Goal: Task Accomplishment & Management: Manage account settings

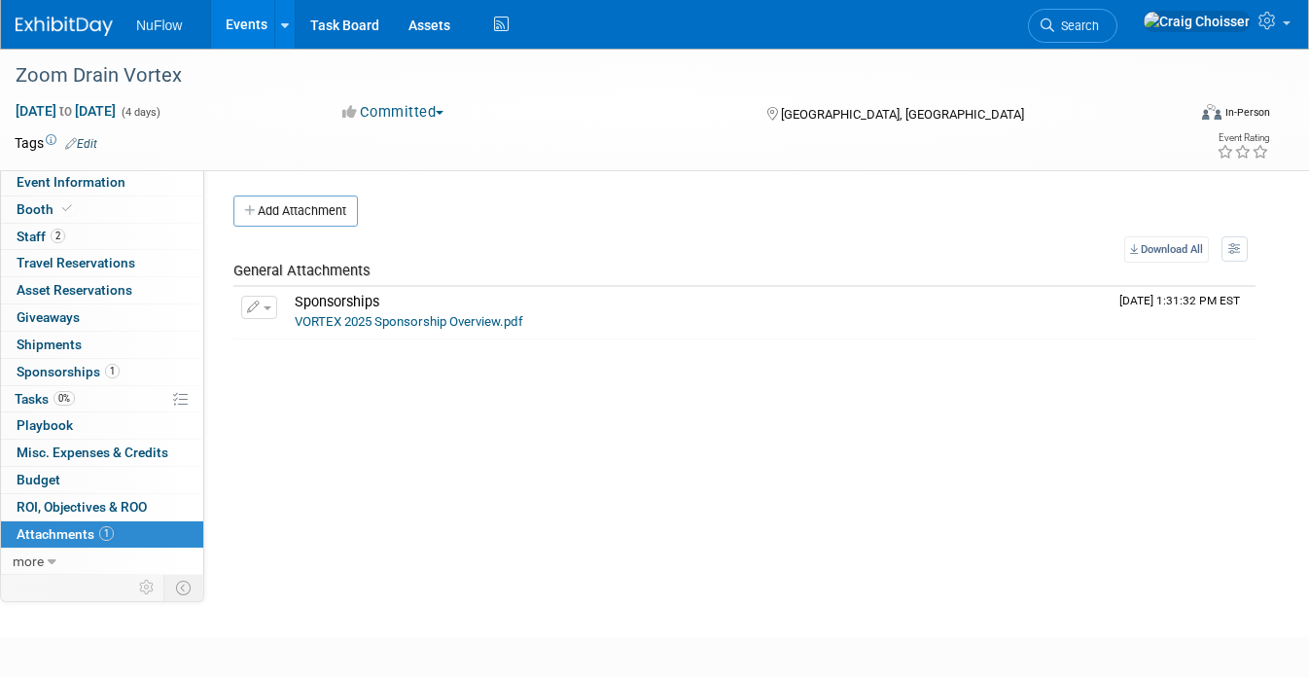
click at [230, 30] on link "Events" at bounding box center [246, 24] width 71 height 49
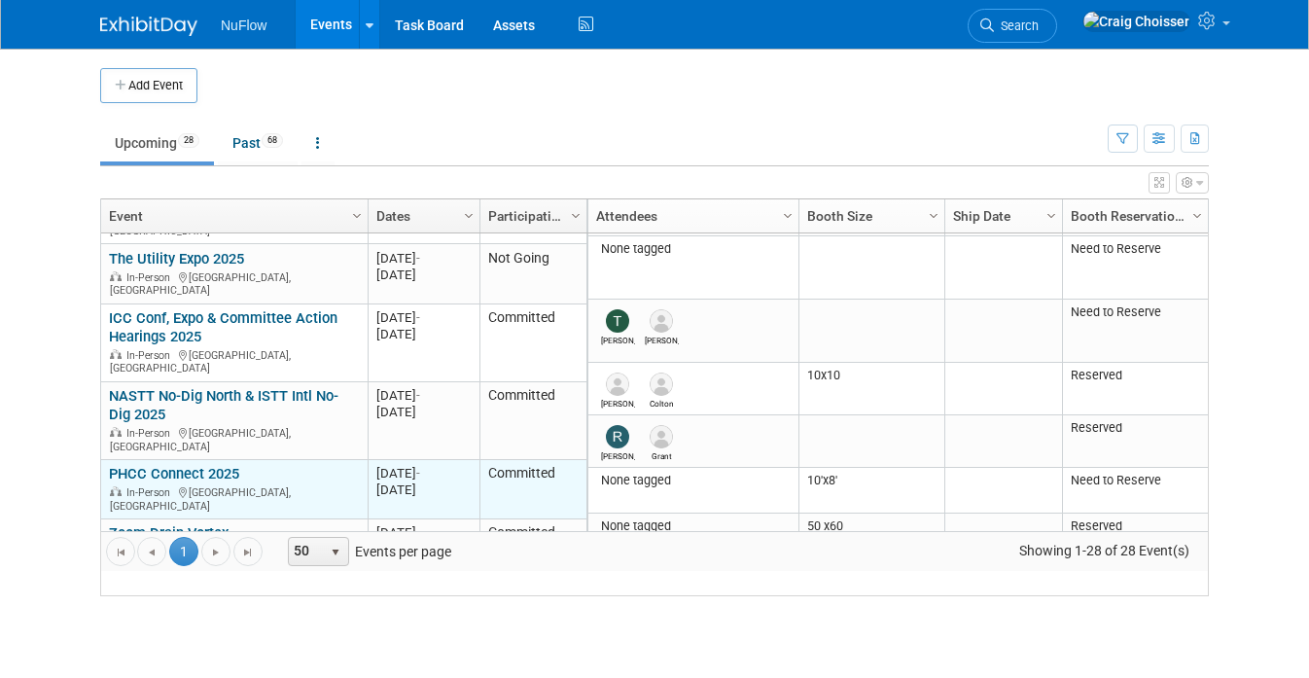
scroll to position [204, 0]
click at [201, 465] on link "PHCC Connect 2025" at bounding box center [174, 473] width 130 height 17
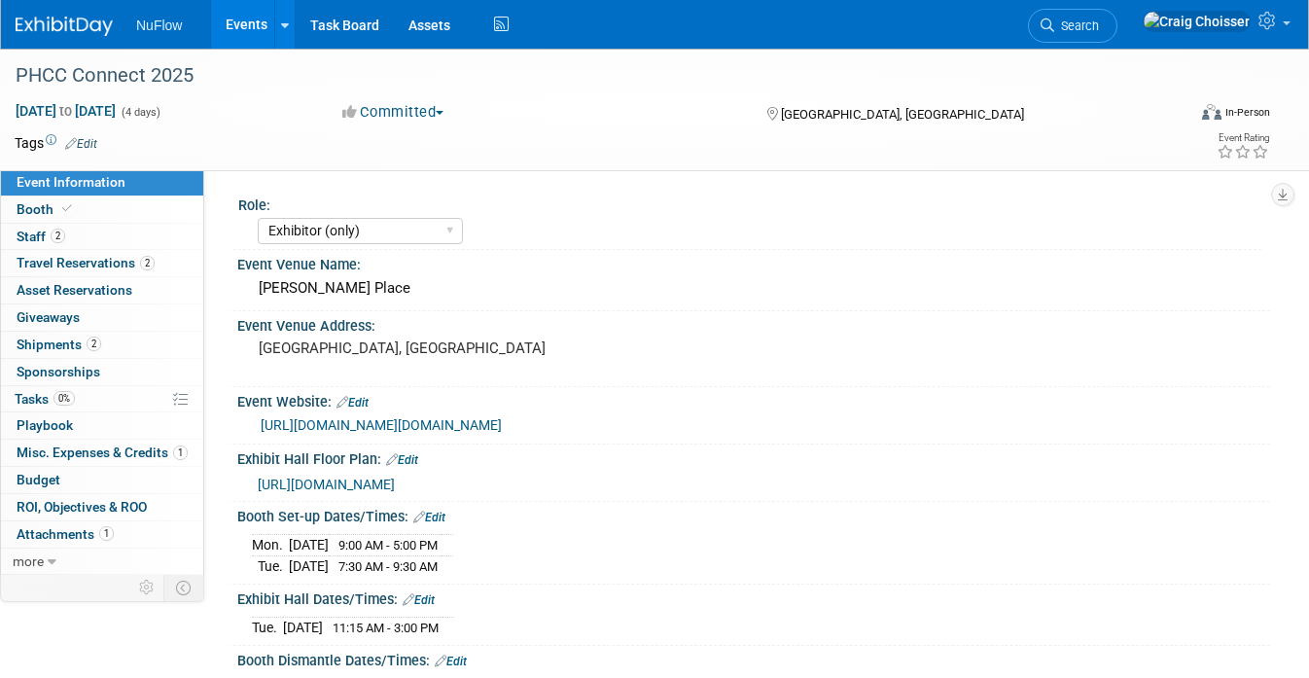
select select "Exhibitor (only)"
click at [31, 391] on span "Tasks 0%" at bounding box center [45, 399] width 60 height 16
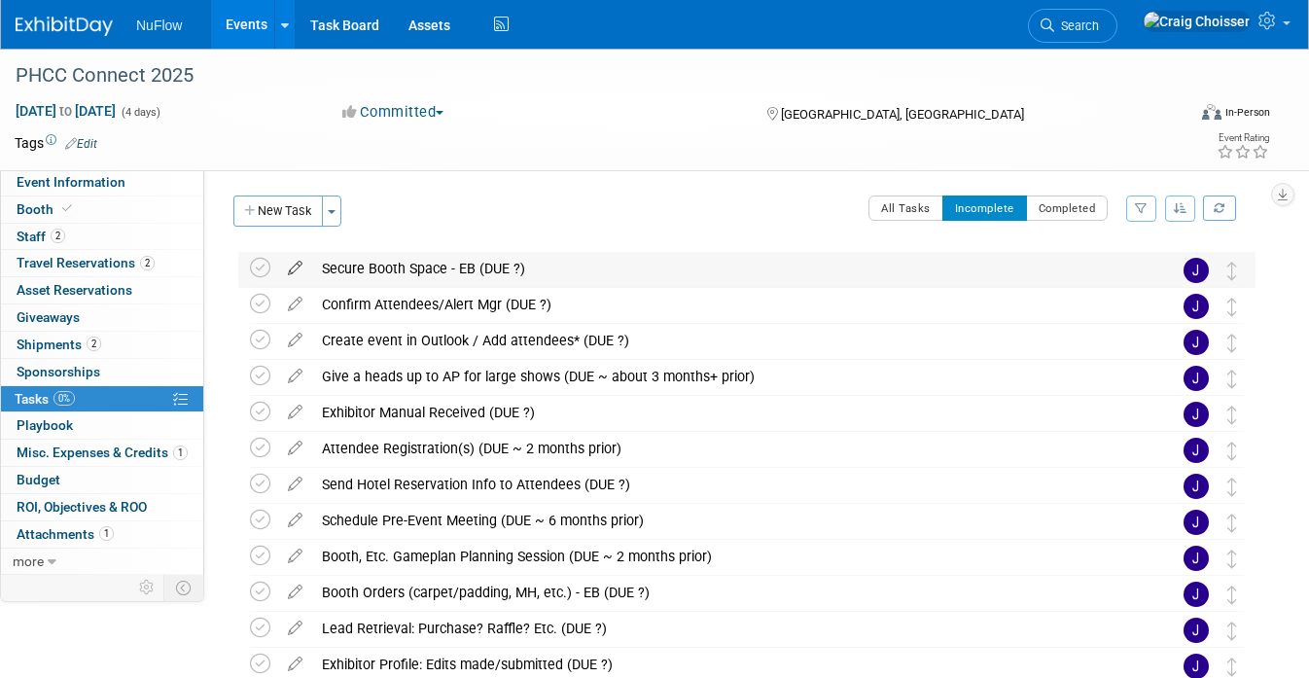
click at [293, 271] on icon at bounding box center [295, 264] width 34 height 24
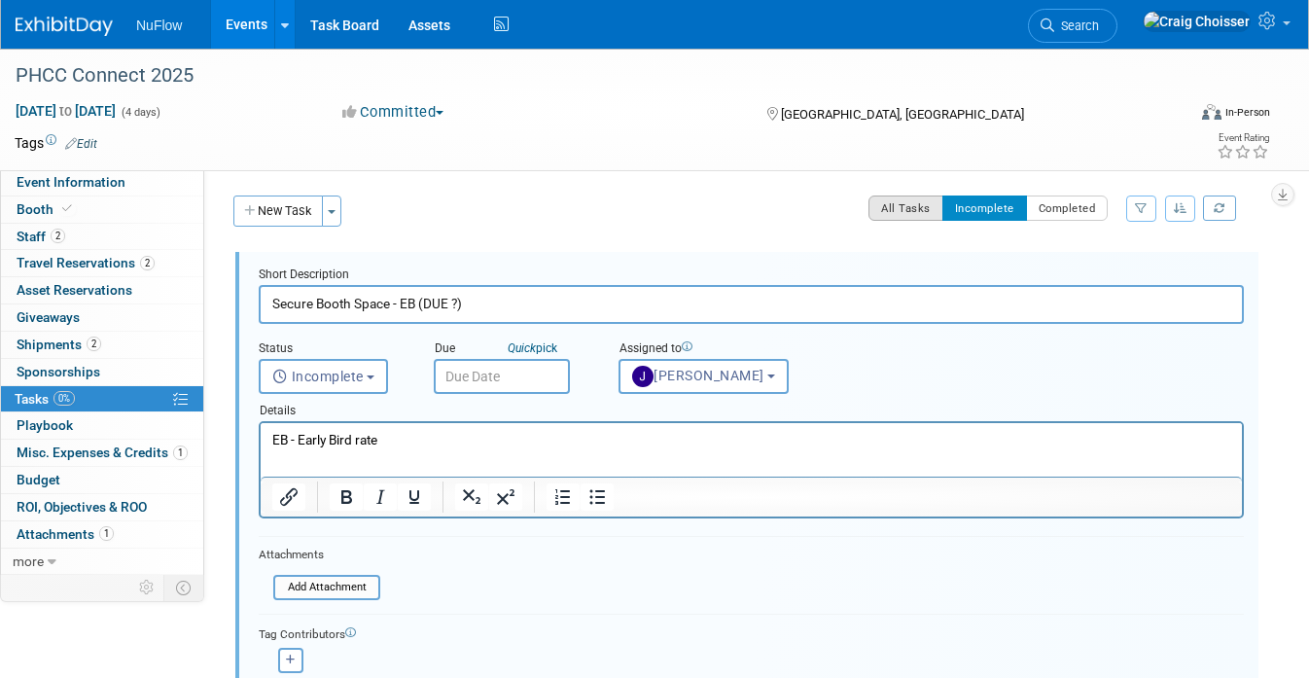
click at [901, 213] on button "All Tasks" at bounding box center [905, 207] width 75 height 25
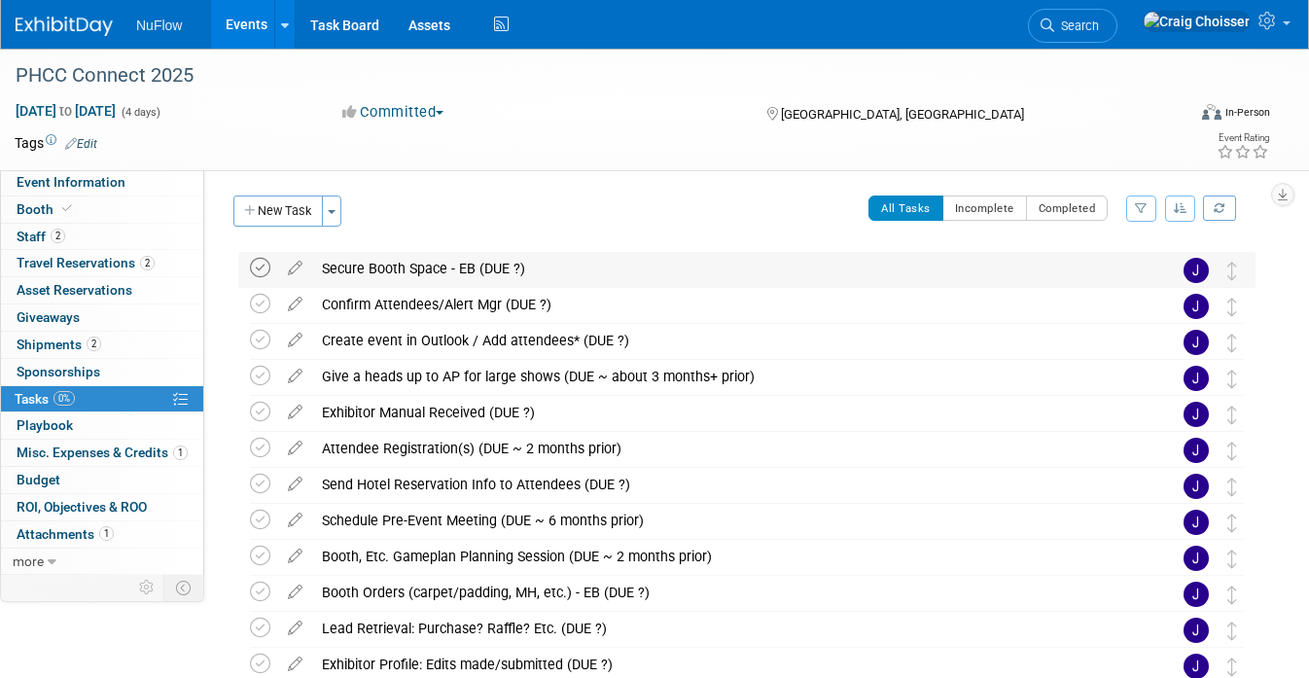
click at [263, 268] on icon at bounding box center [260, 268] width 20 height 20
click at [262, 302] on icon at bounding box center [260, 304] width 20 height 20
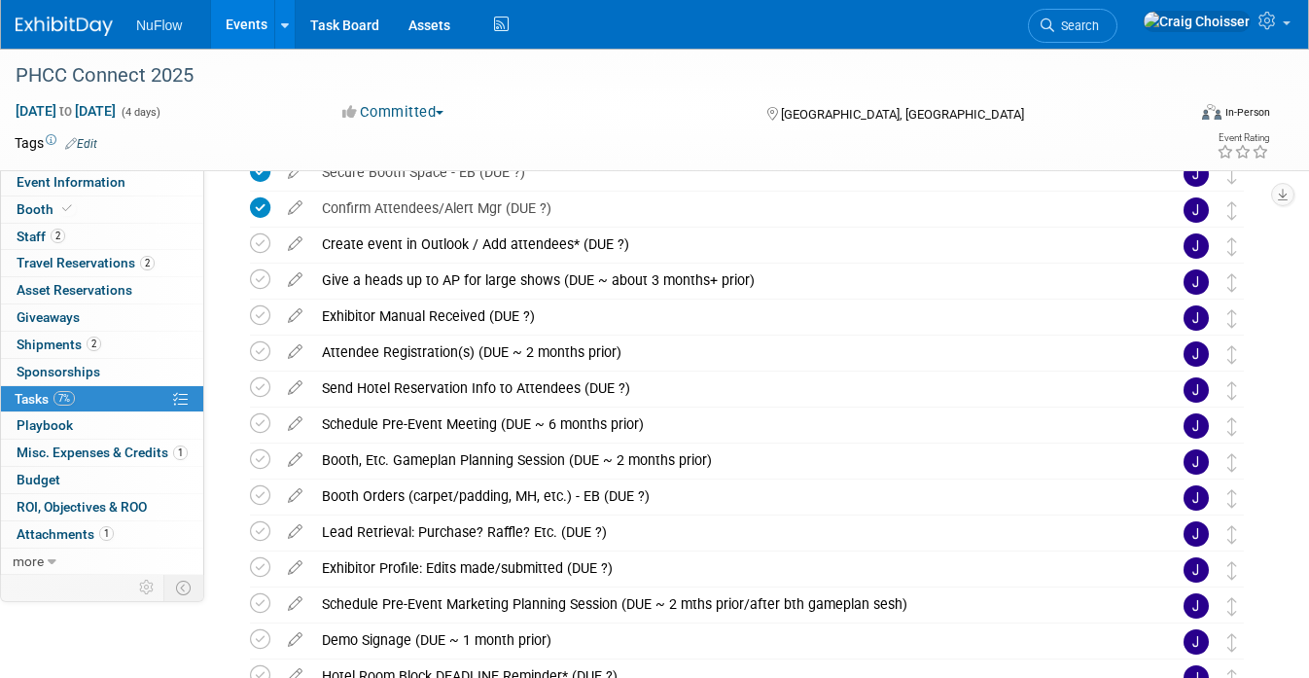
scroll to position [96, 0]
click at [262, 281] on icon at bounding box center [260, 279] width 20 height 20
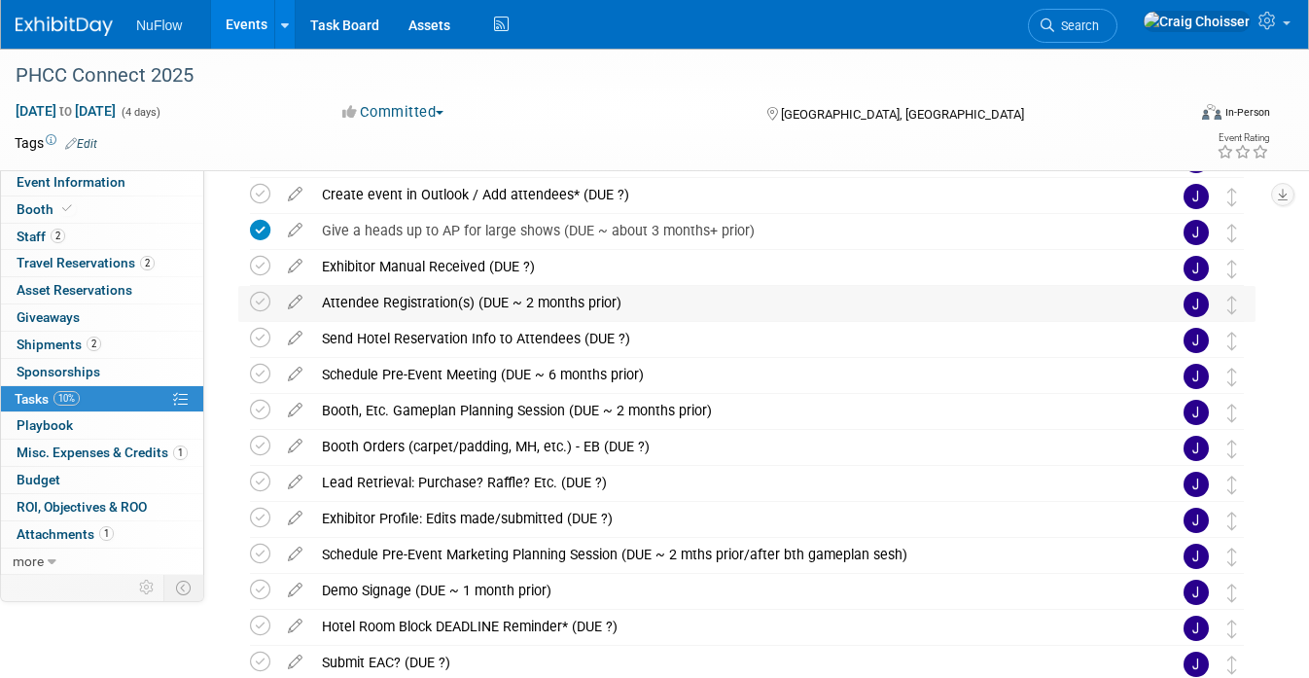
scroll to position [154, 0]
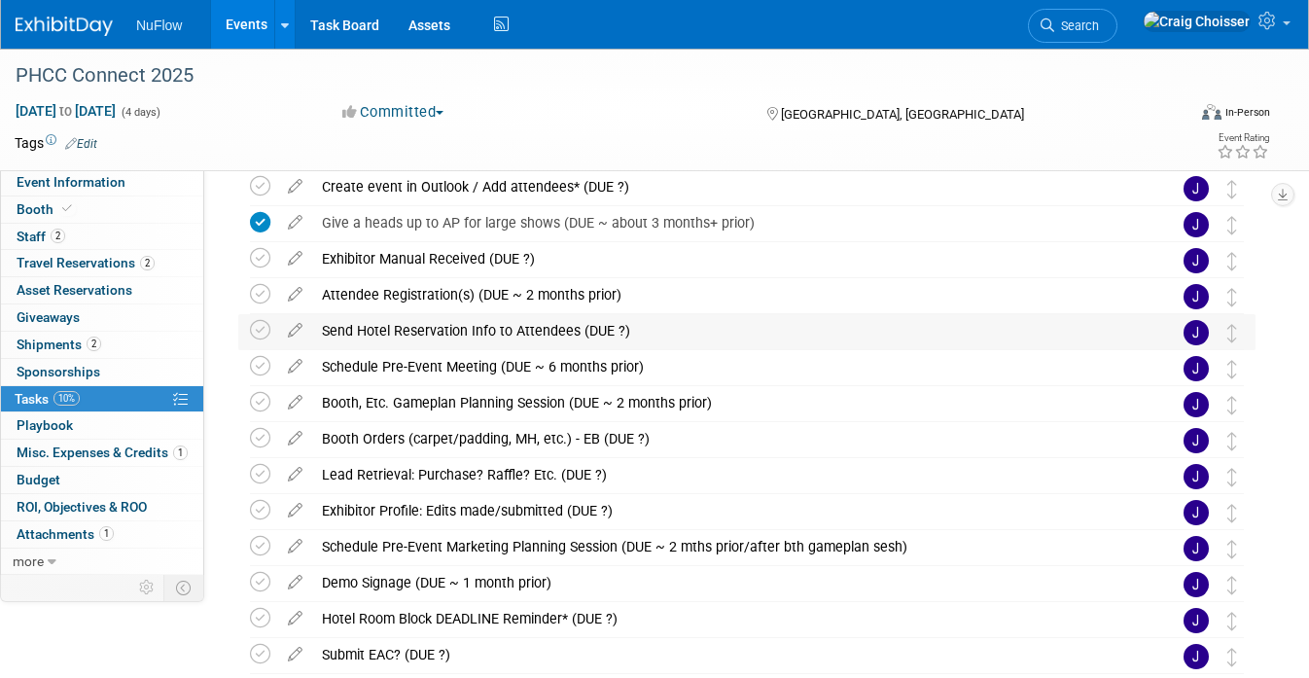
click at [1197, 332] on img at bounding box center [1195, 332] width 25 height 25
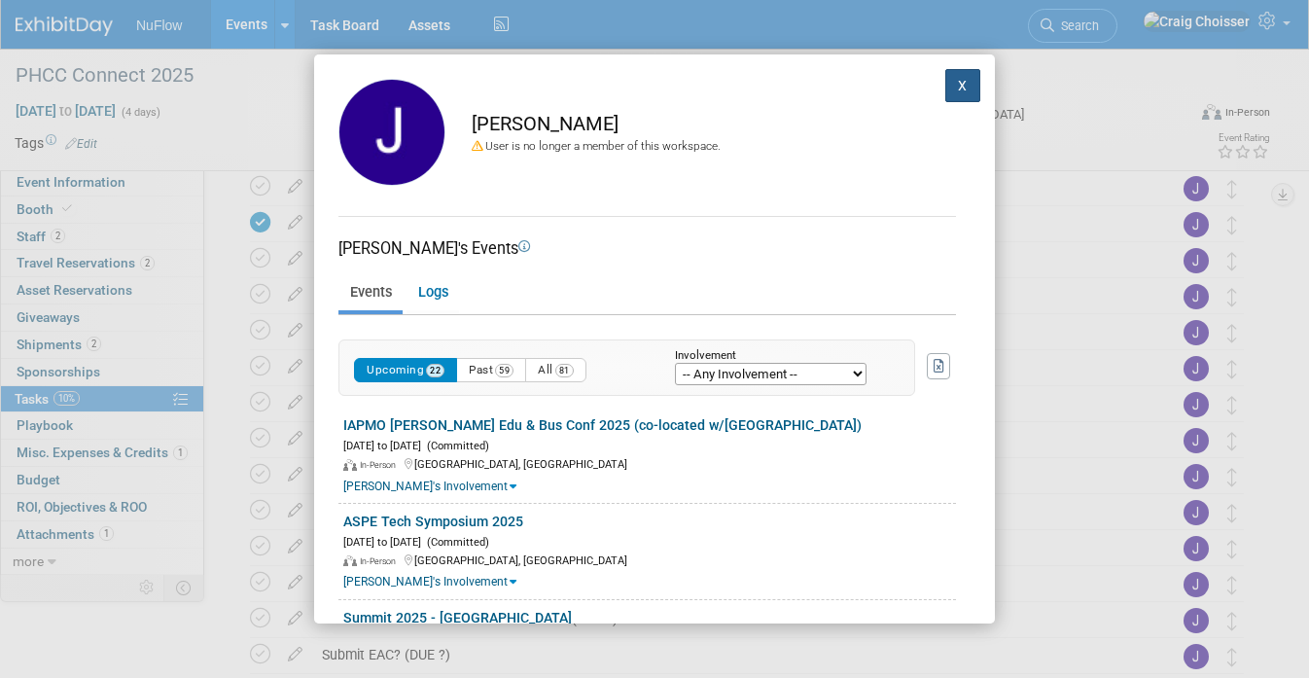
click at [956, 92] on button "X" at bounding box center [962, 85] width 35 height 33
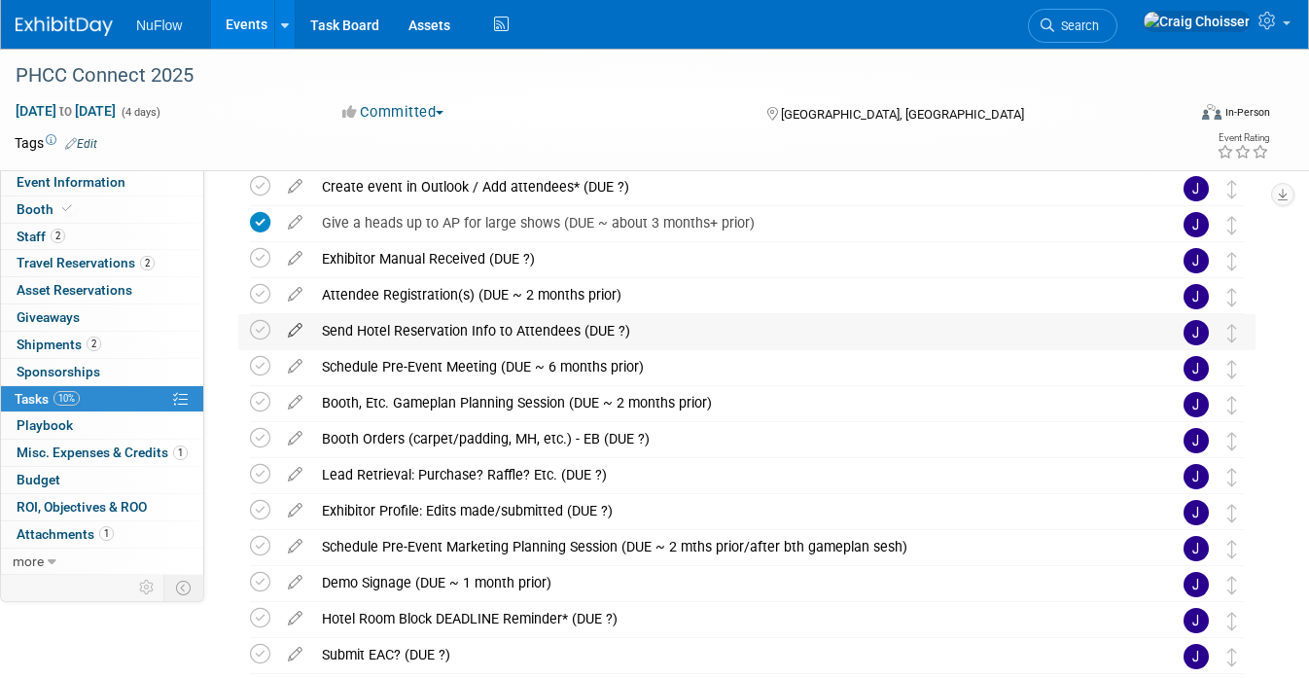
click at [297, 332] on icon at bounding box center [295, 326] width 34 height 24
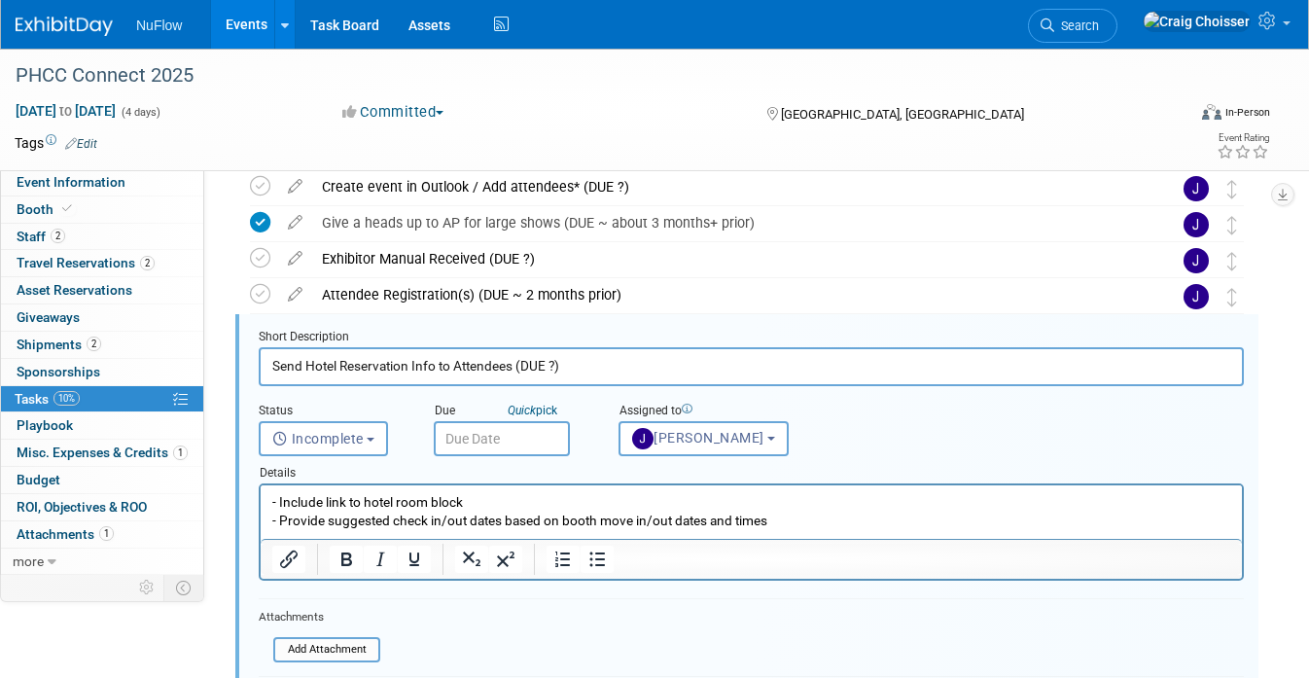
scroll to position [183, 0]
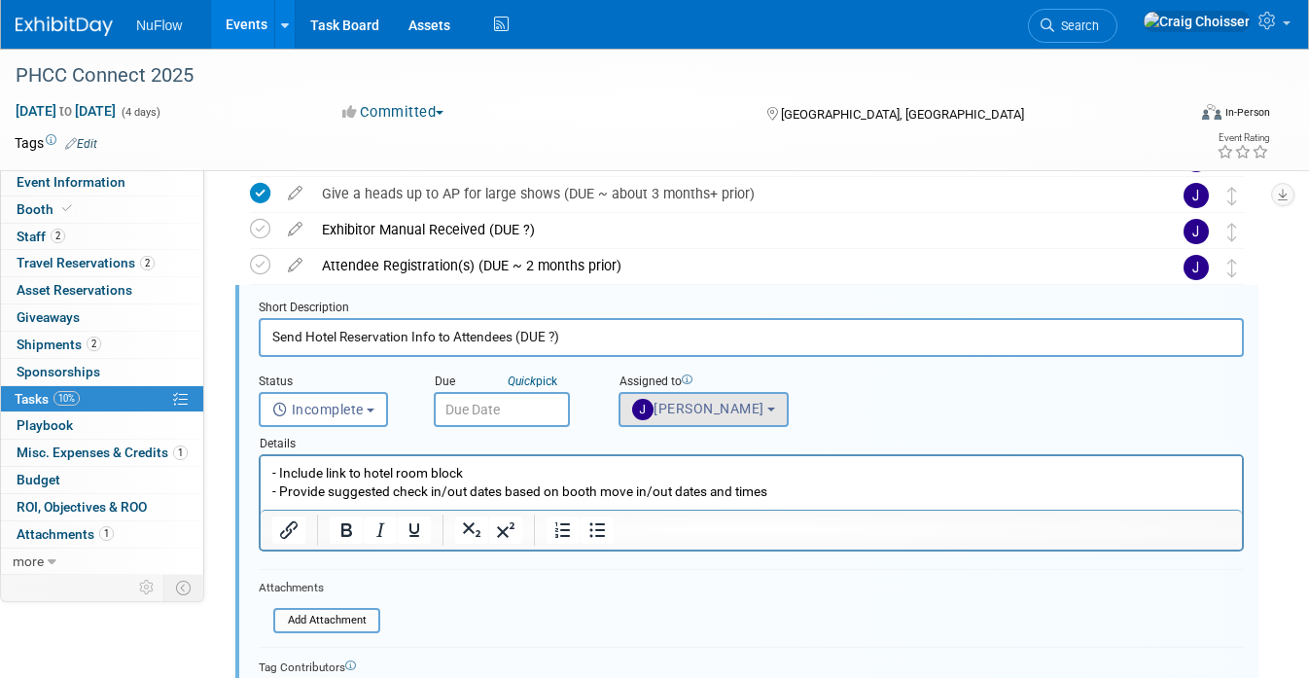
click at [707, 405] on span "Jackie McStocker" at bounding box center [698, 409] width 132 height 16
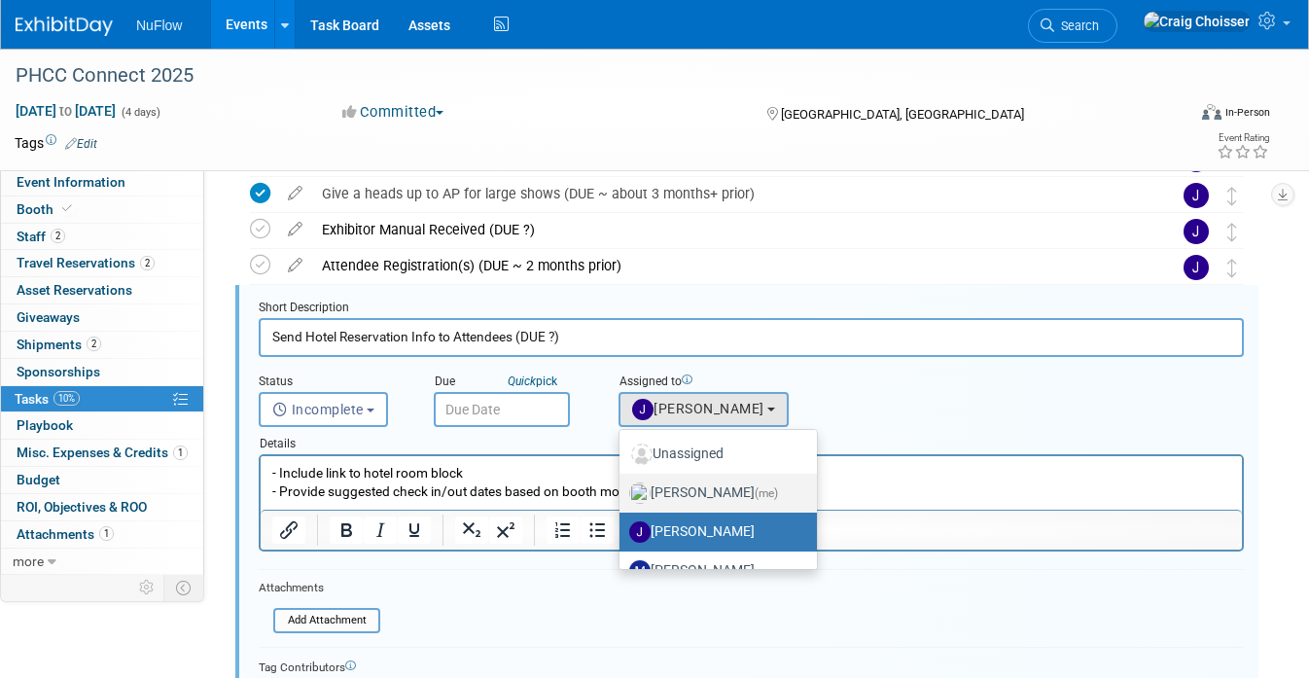
click at [718, 497] on label "Craig Choisser (me)" at bounding box center [713, 492] width 168 height 31
click at [622, 497] on input "Craig Choisser (me)" at bounding box center [616, 490] width 13 height 13
select select "b32fee0d-6bc2-4cb8-ad5e-8428182a5dd3"
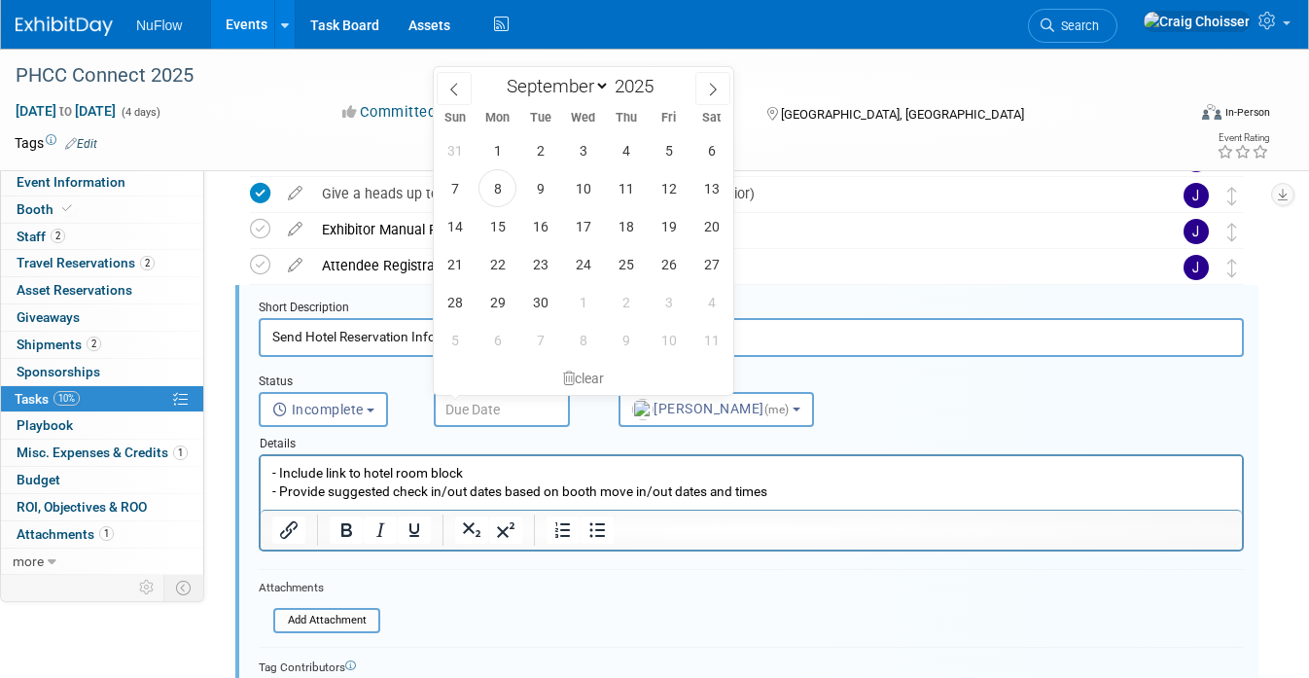
click at [489, 397] on input "text" at bounding box center [502, 409] width 136 height 35
click at [545, 187] on span "9" at bounding box center [540, 188] width 38 height 38
type input "Sep 9, 2025"
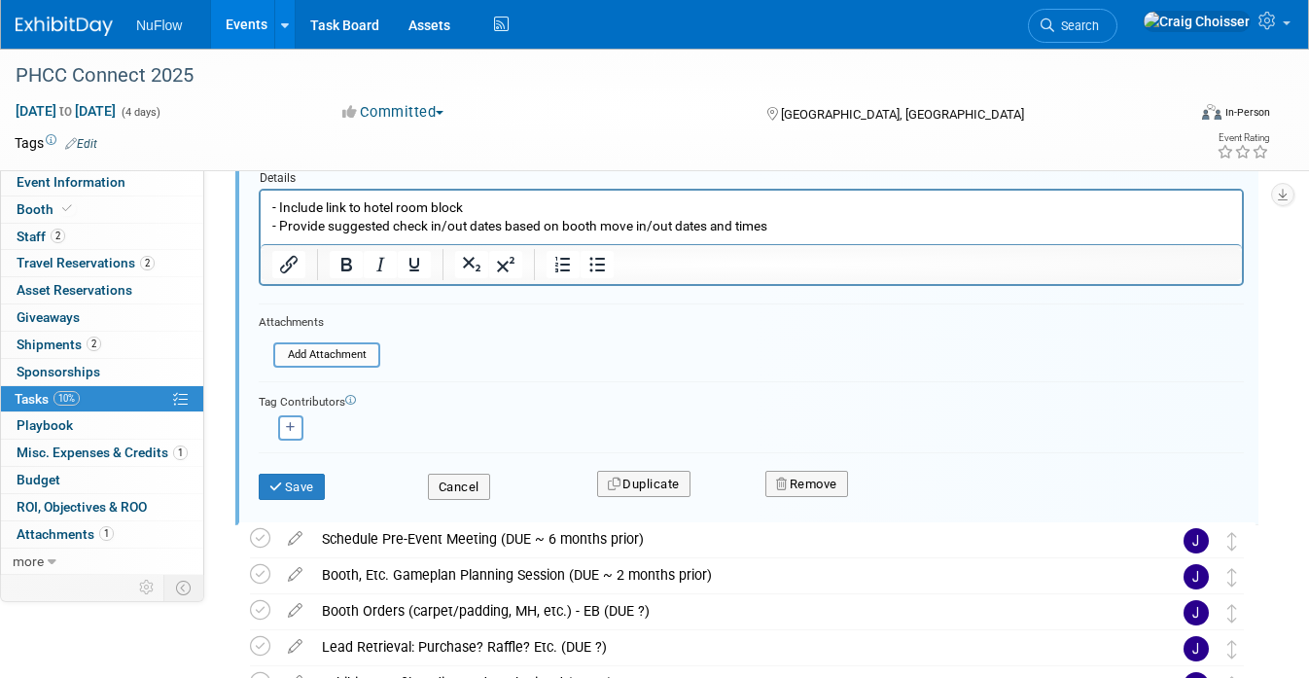
scroll to position [671, 0]
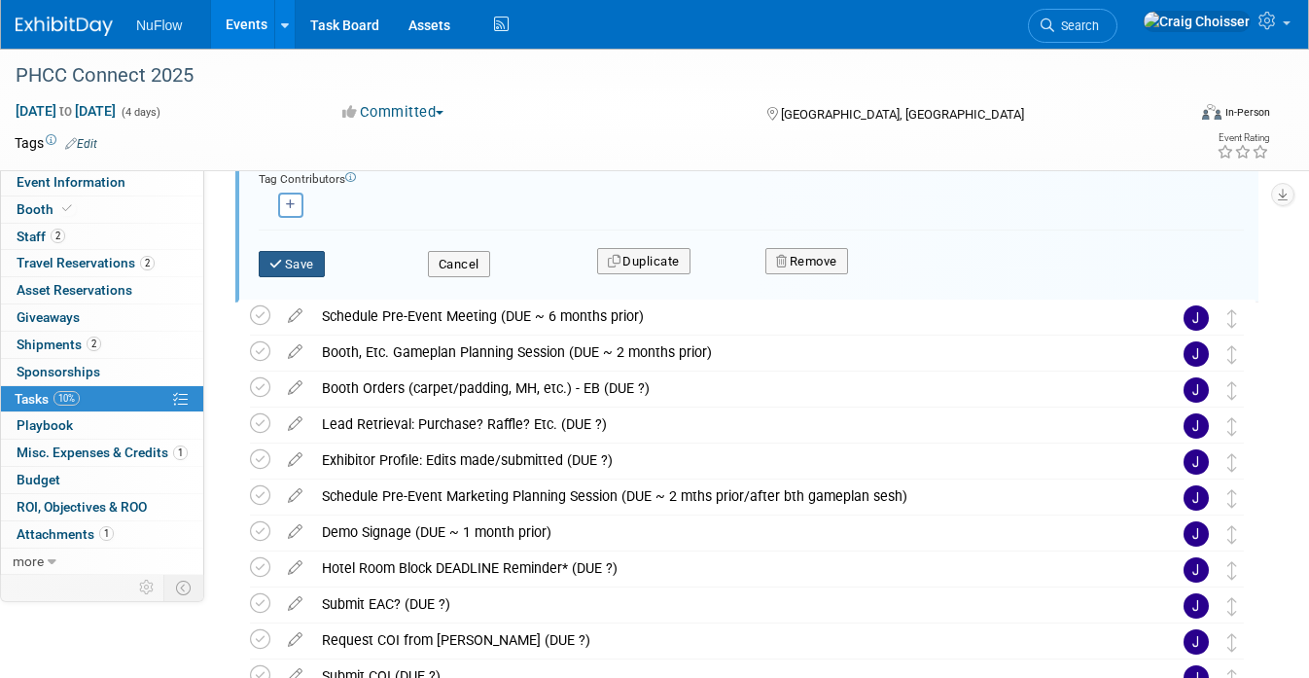
click at [301, 268] on button "Save" at bounding box center [292, 264] width 66 height 27
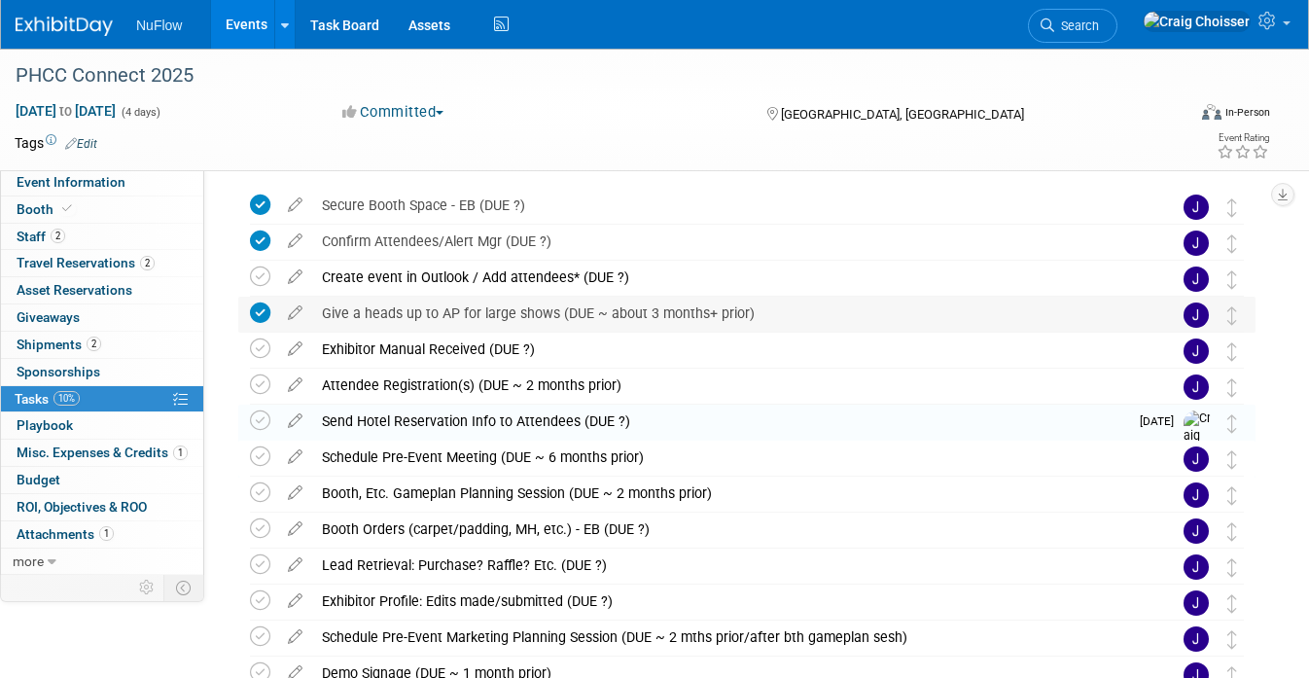
scroll to position [78, 0]
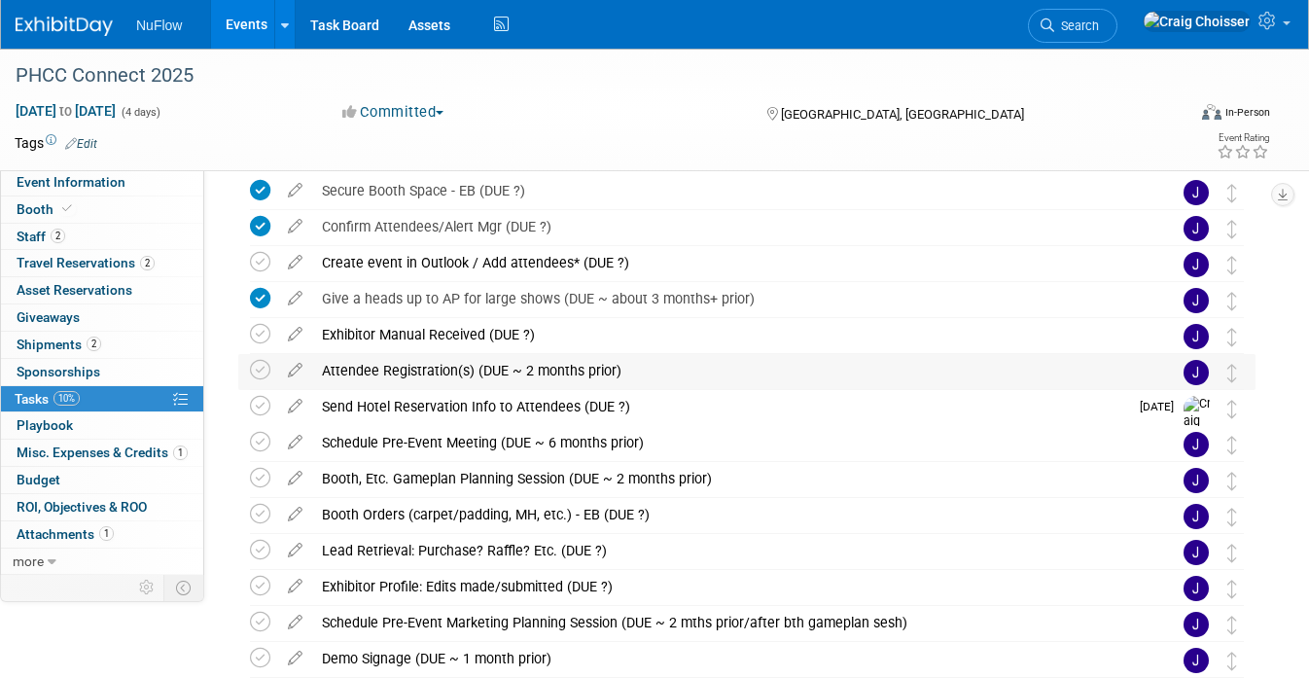
drag, startPoint x: 262, startPoint y: 372, endPoint x: 380, endPoint y: 367, distance: 117.7
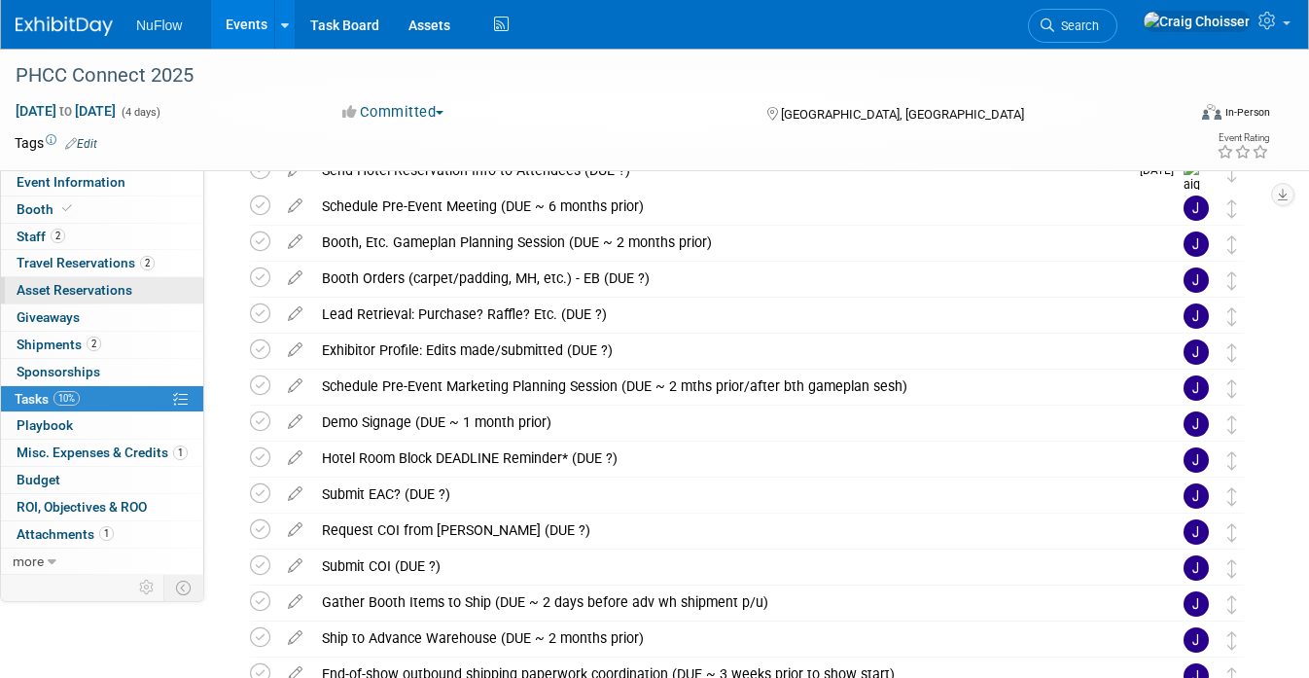
scroll to position [246, 0]
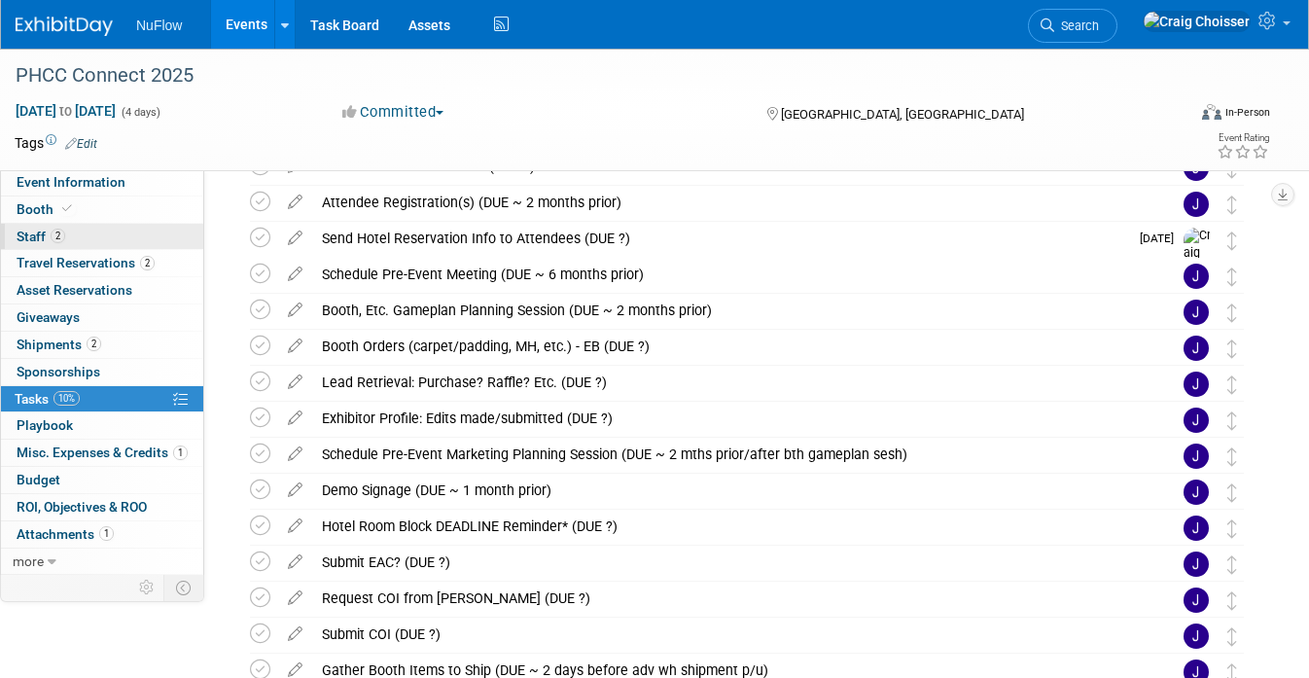
click at [38, 235] on span "Staff 2" at bounding box center [41, 236] width 49 height 16
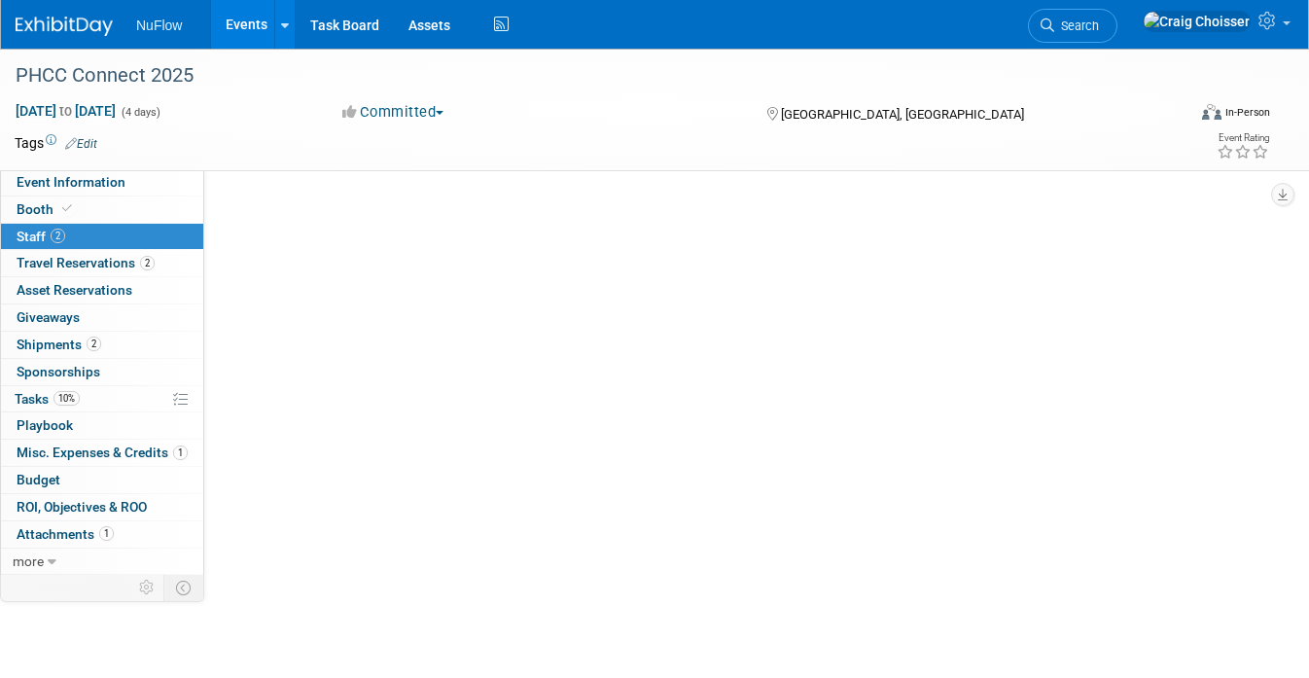
scroll to position [0, 0]
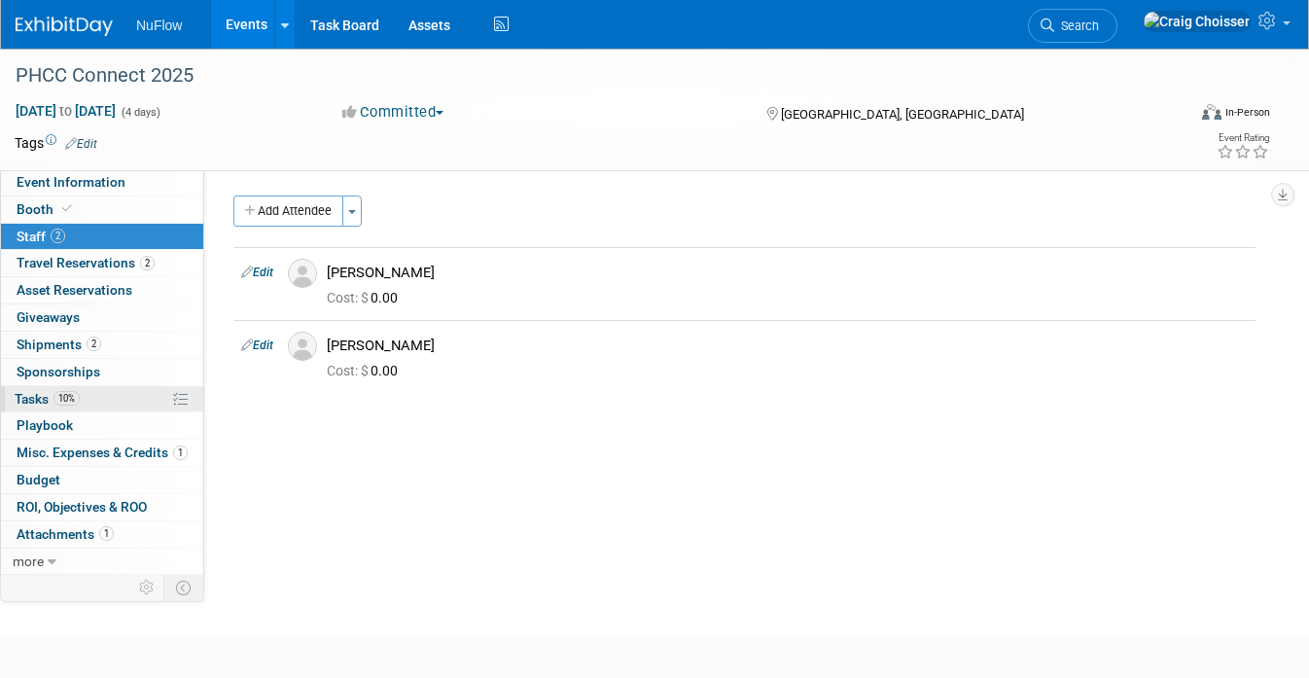
click at [41, 395] on span "Tasks 10%" at bounding box center [47, 399] width 65 height 16
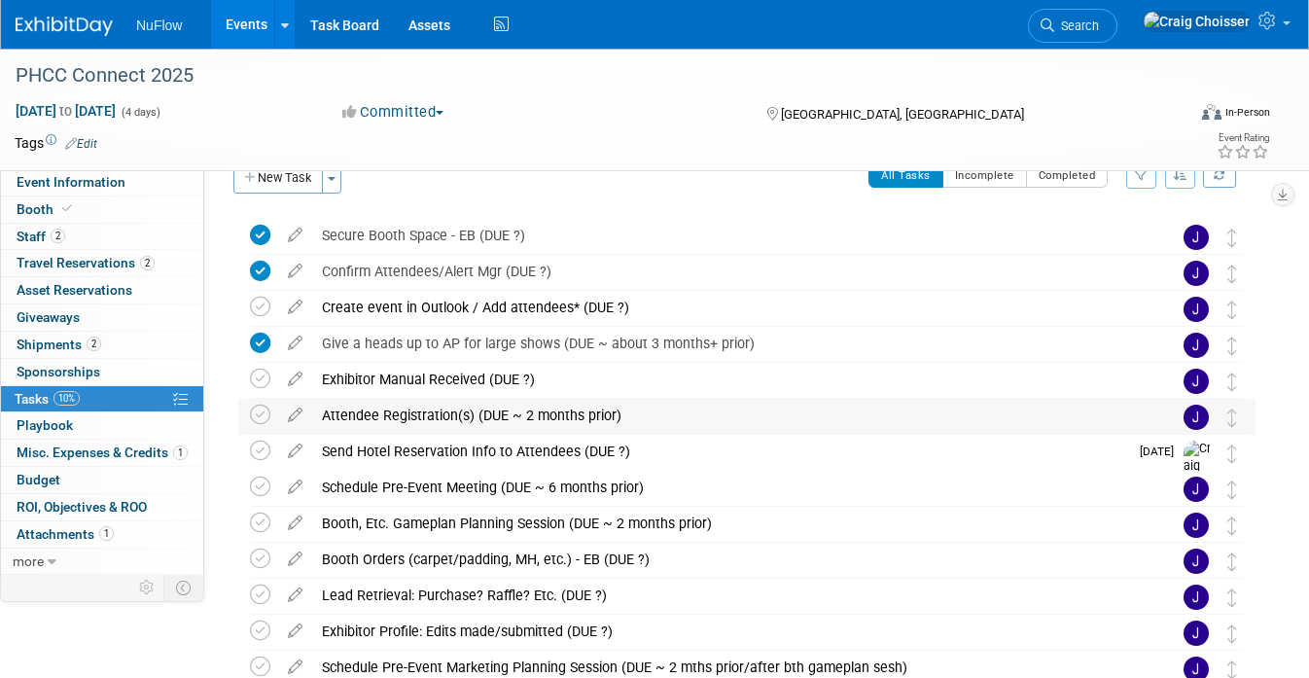
scroll to position [57, 0]
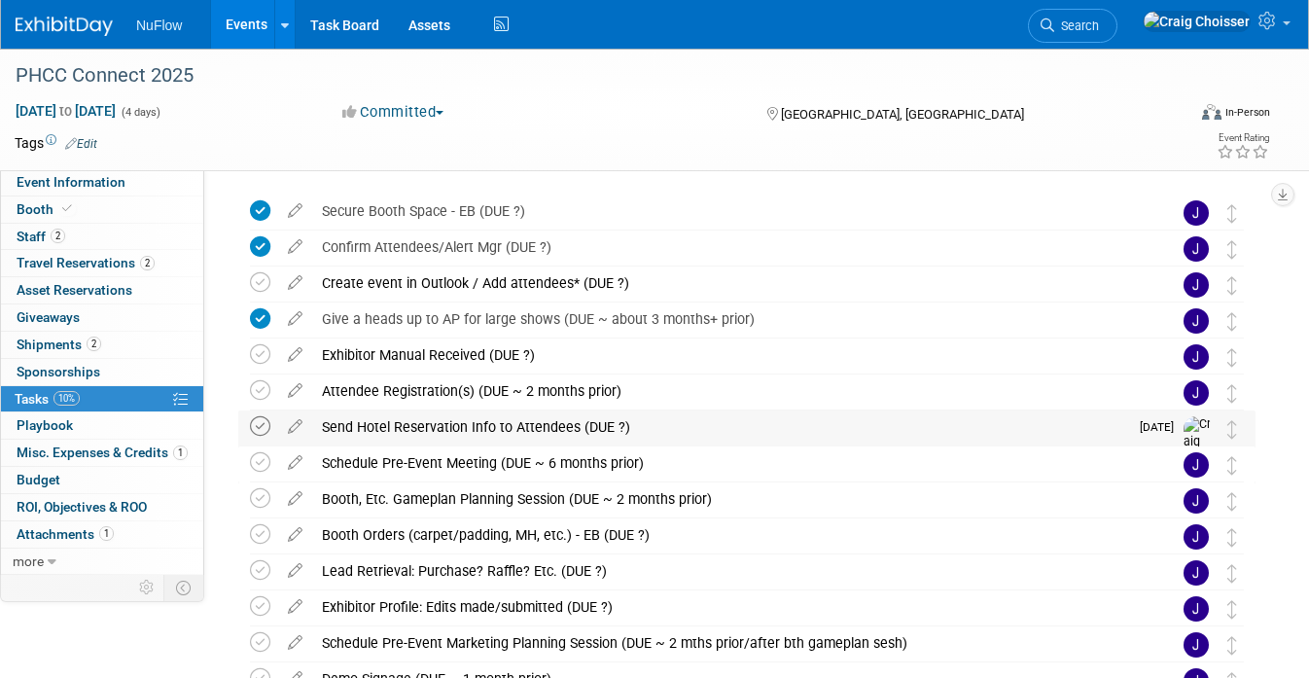
click at [263, 429] on icon at bounding box center [260, 426] width 20 height 20
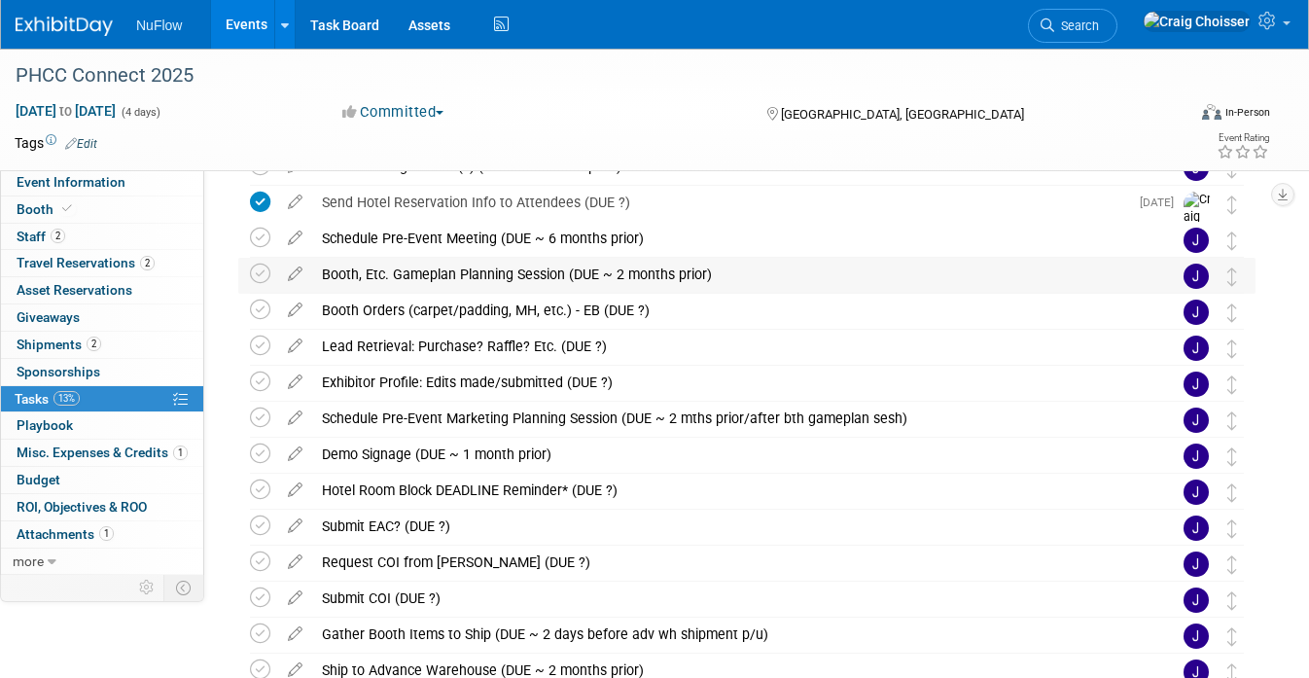
scroll to position [294, 0]
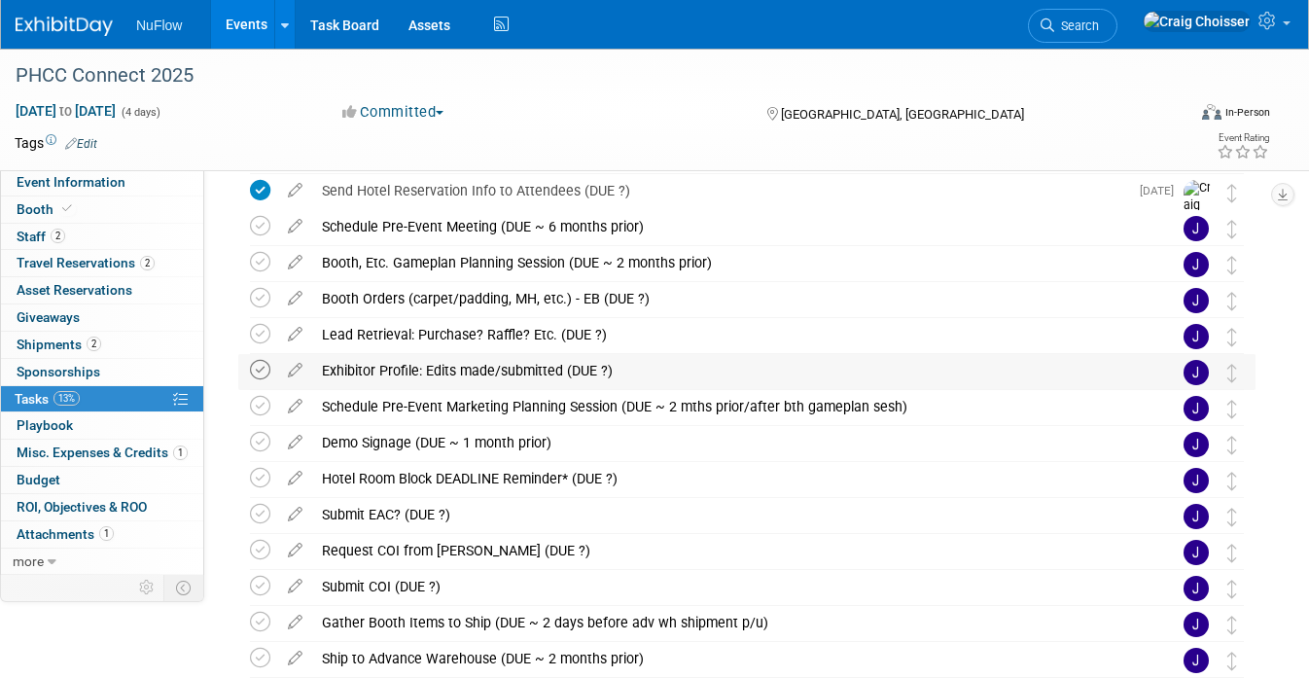
click at [262, 373] on icon at bounding box center [260, 370] width 20 height 20
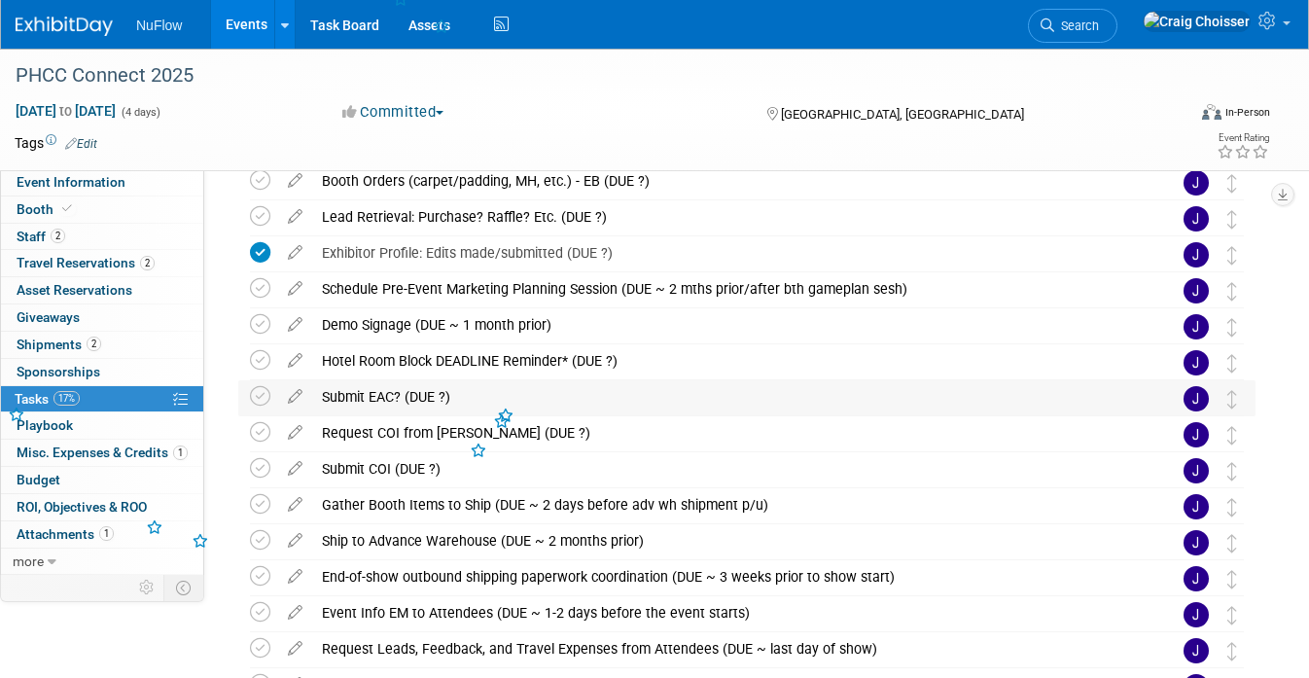
scroll to position [417, 0]
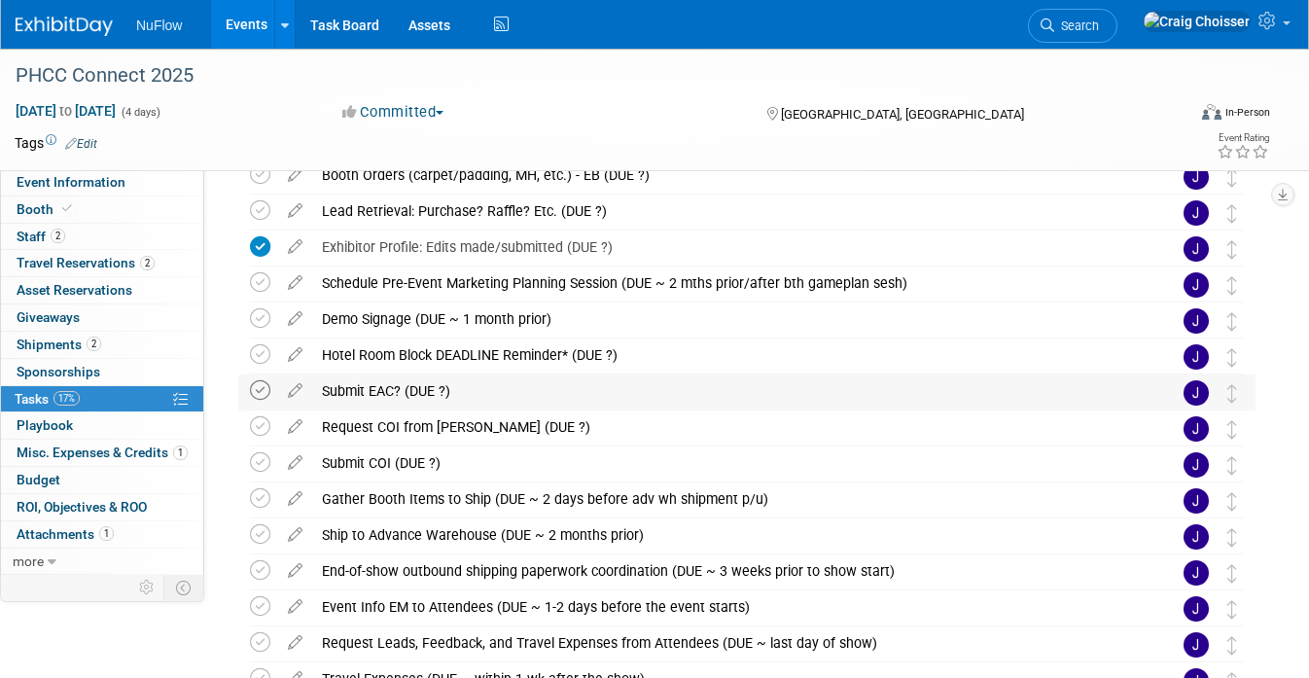
click at [265, 394] on icon at bounding box center [260, 390] width 20 height 20
click at [292, 462] on icon at bounding box center [295, 458] width 34 height 24
select select "8"
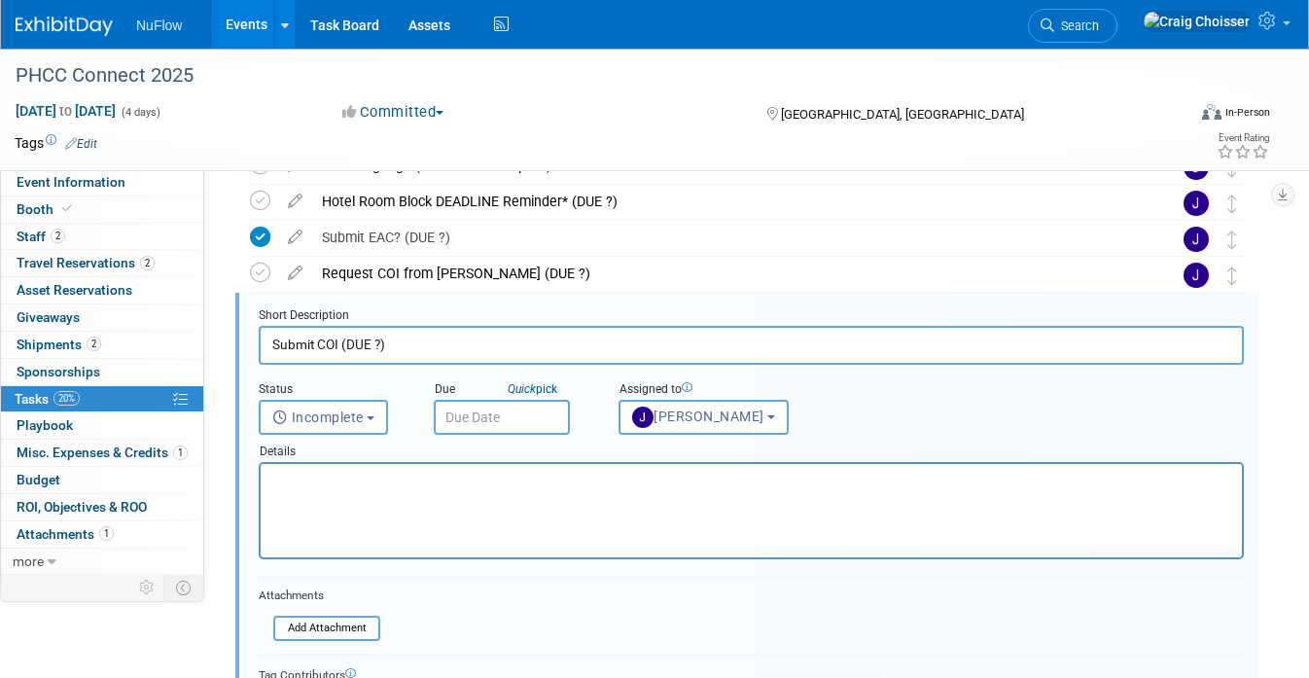
scroll to position [0, 0]
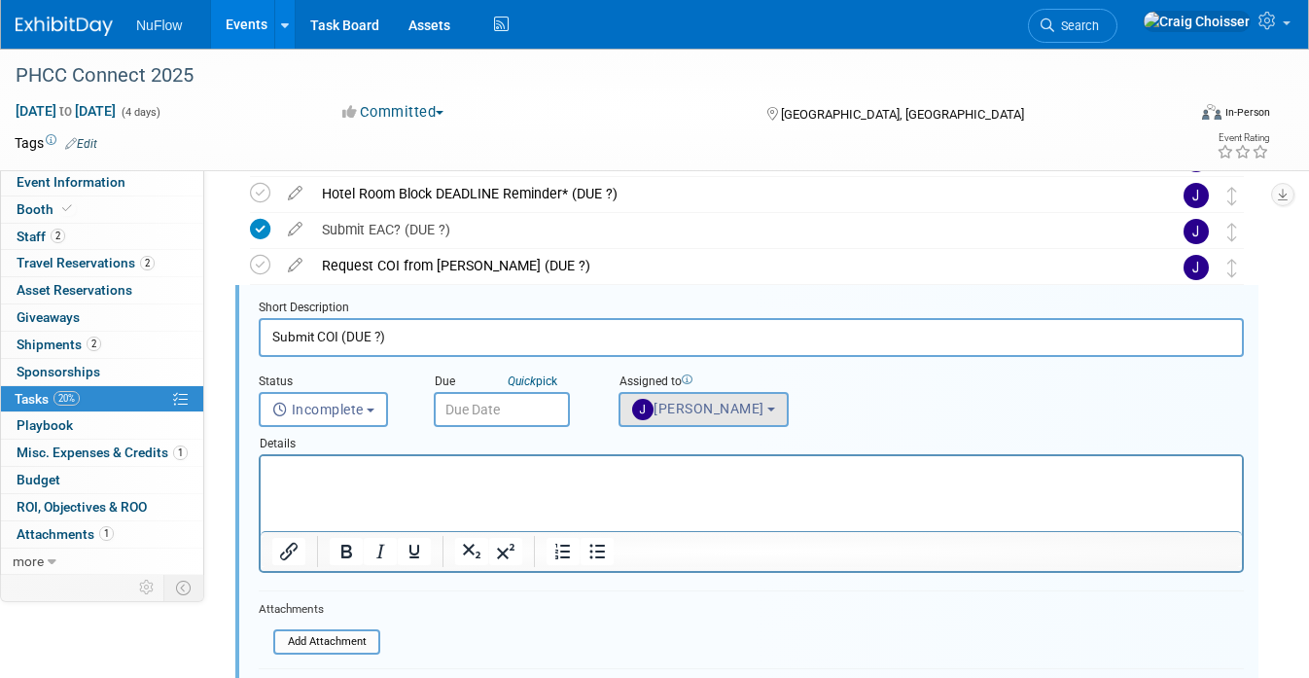
click at [717, 404] on span "Jackie McStocker" at bounding box center [698, 409] width 132 height 16
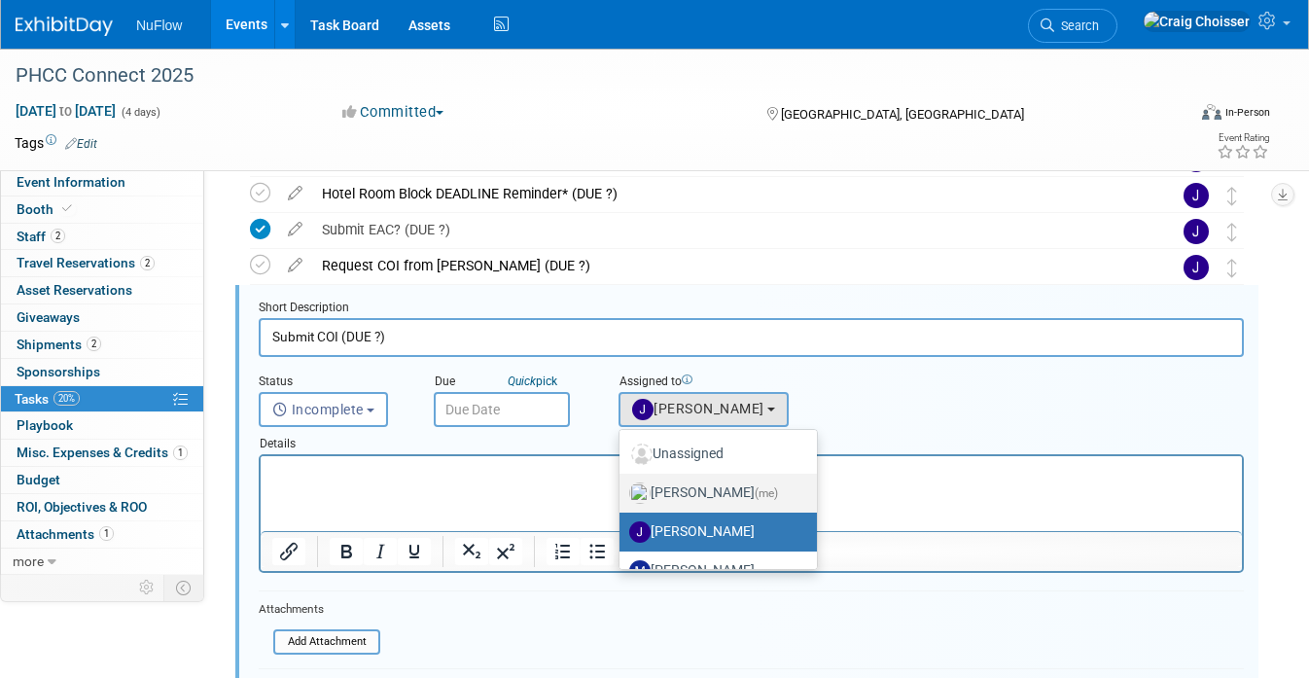
click at [718, 483] on label "Craig Choisser (me)" at bounding box center [713, 492] width 168 height 31
click at [622, 484] on input "Craig Choisser (me)" at bounding box center [616, 490] width 13 height 13
select select "b32fee0d-6bc2-4cb8-ad5e-8428182a5dd3"
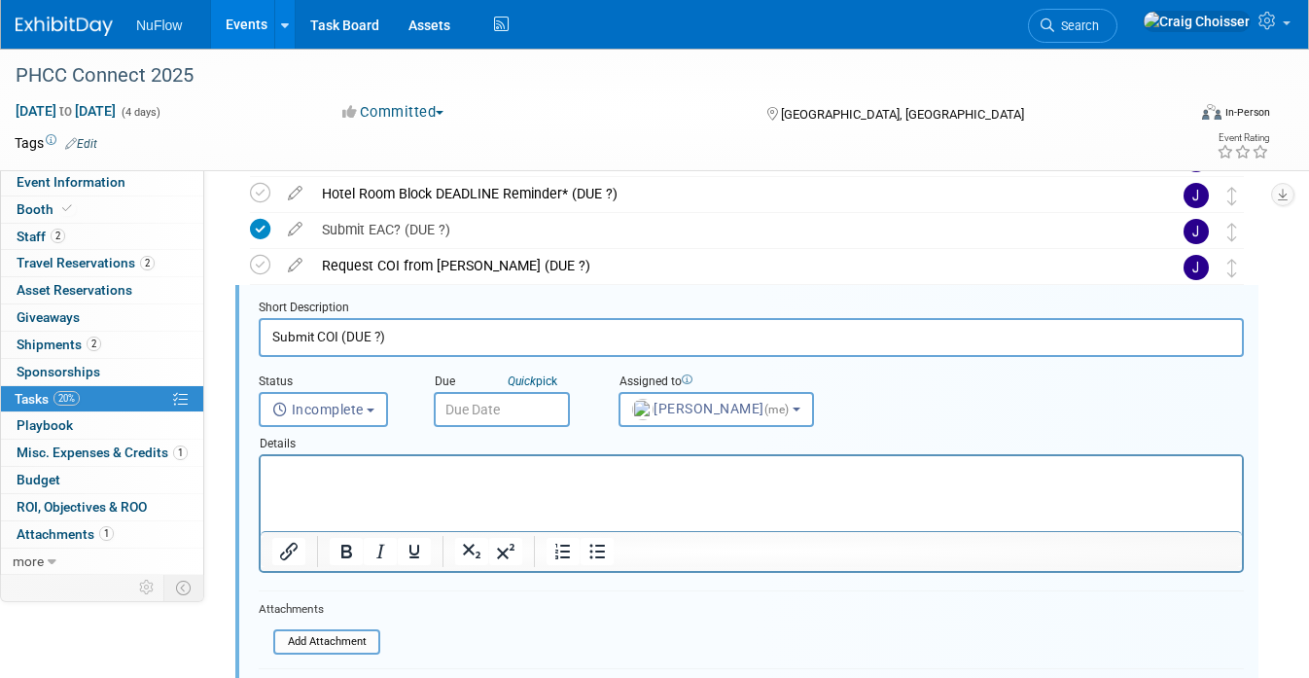
click at [528, 410] on input "text" at bounding box center [502, 409] width 136 height 35
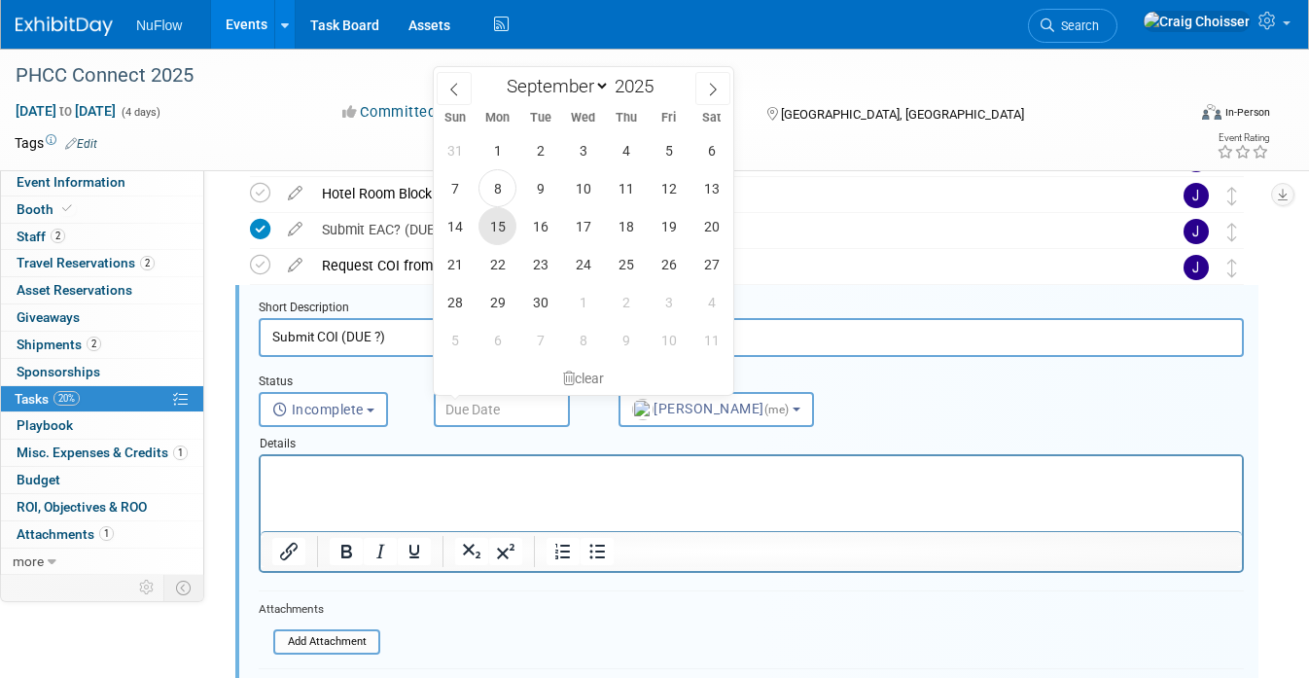
click at [499, 221] on span "15" at bounding box center [497, 226] width 38 height 38
type input "Sep 15, 2025"
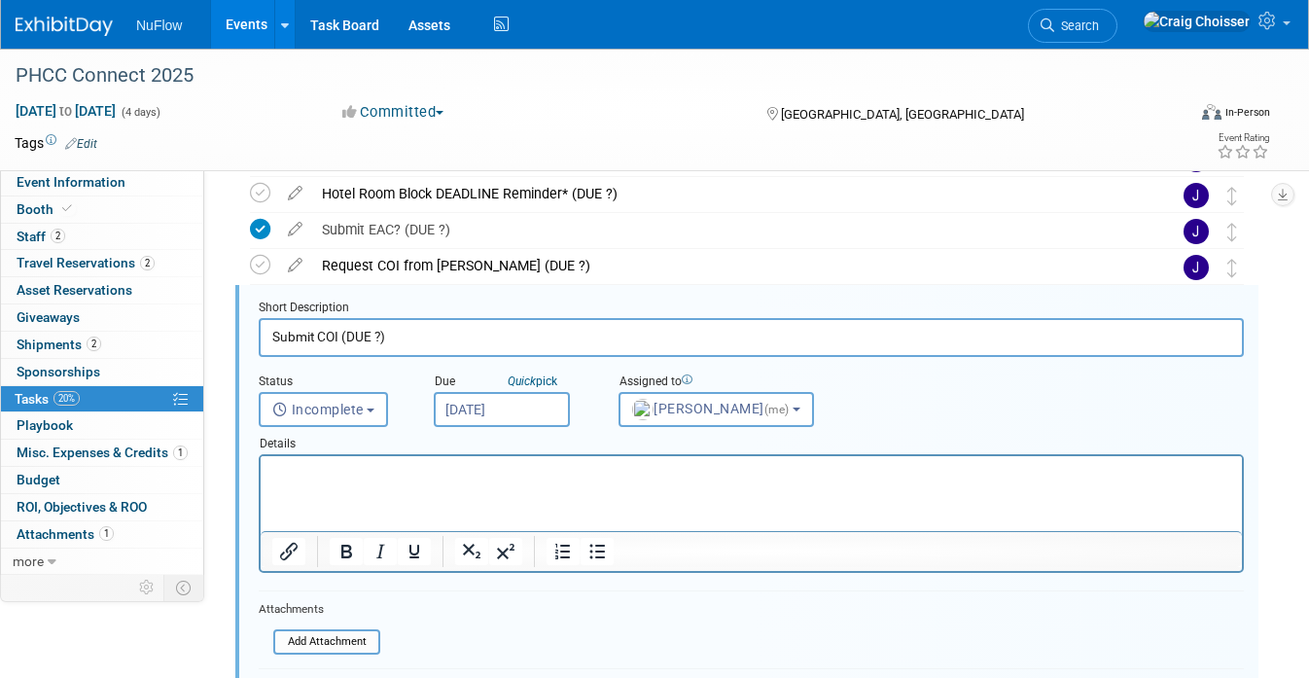
click at [417, 340] on input "Submit COI (DUE ?)" at bounding box center [751, 337] width 985 height 38
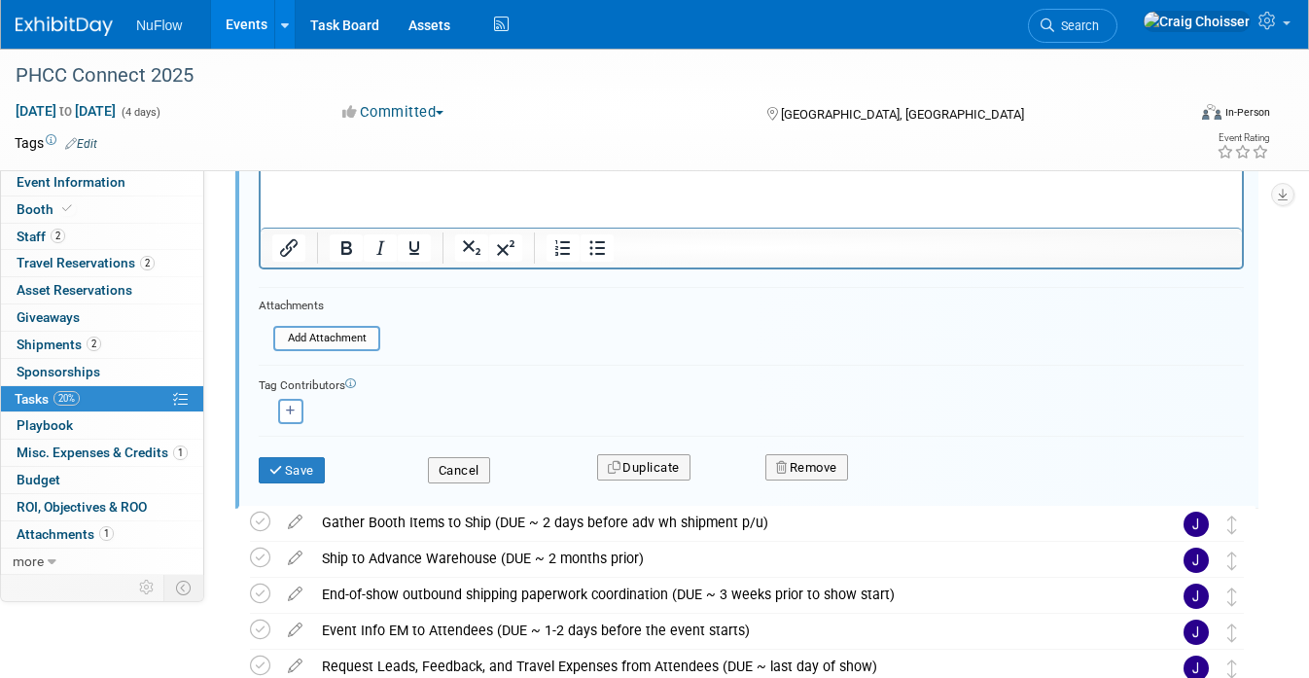
scroll to position [1043, 0]
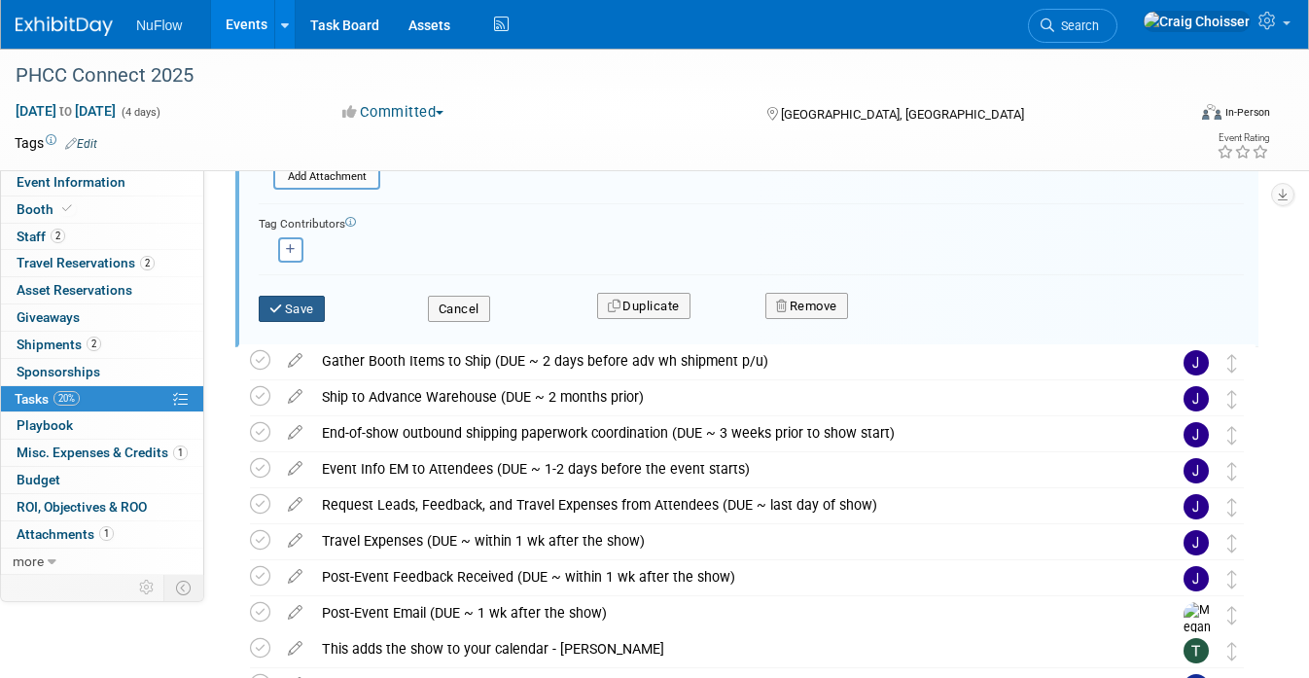
click at [296, 305] on button "Save" at bounding box center [292, 309] width 66 height 27
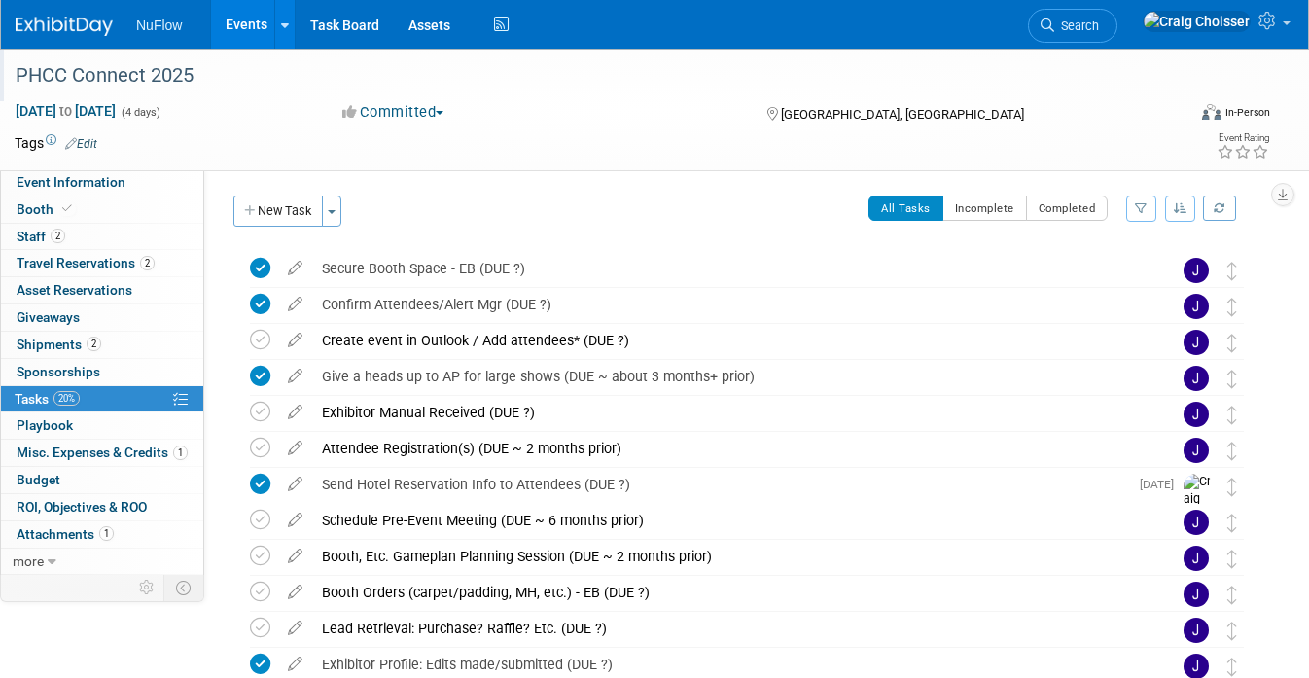
scroll to position [0, 0]
click at [60, 526] on span "Attachments 1" at bounding box center [65, 534] width 97 height 16
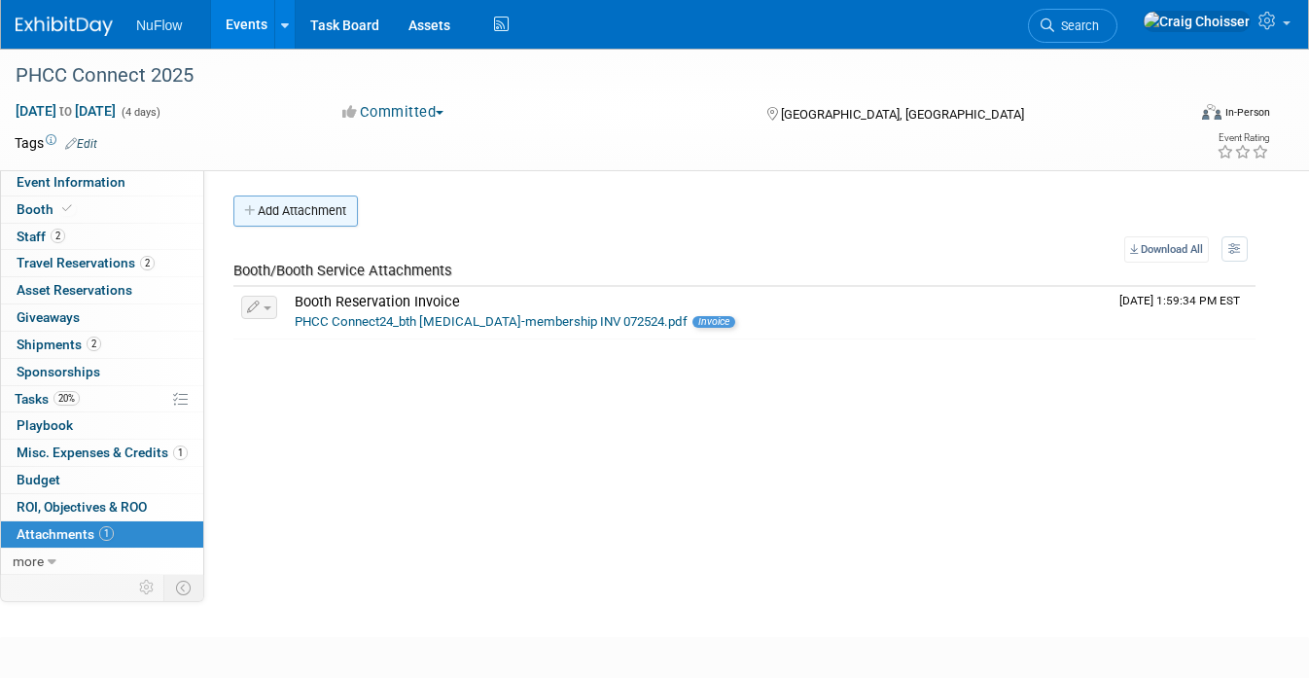
click at [320, 211] on button "Add Attachment" at bounding box center [295, 210] width 124 height 31
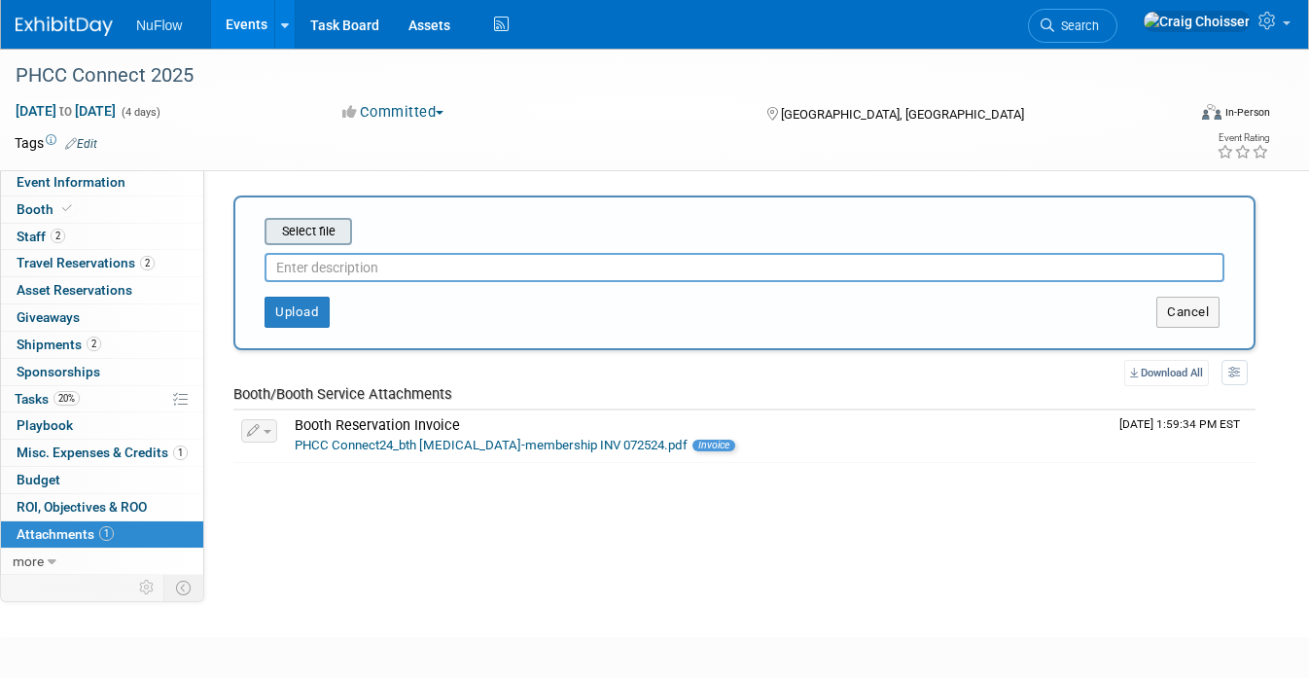
click at [321, 230] on input "file" at bounding box center [234, 231] width 231 height 23
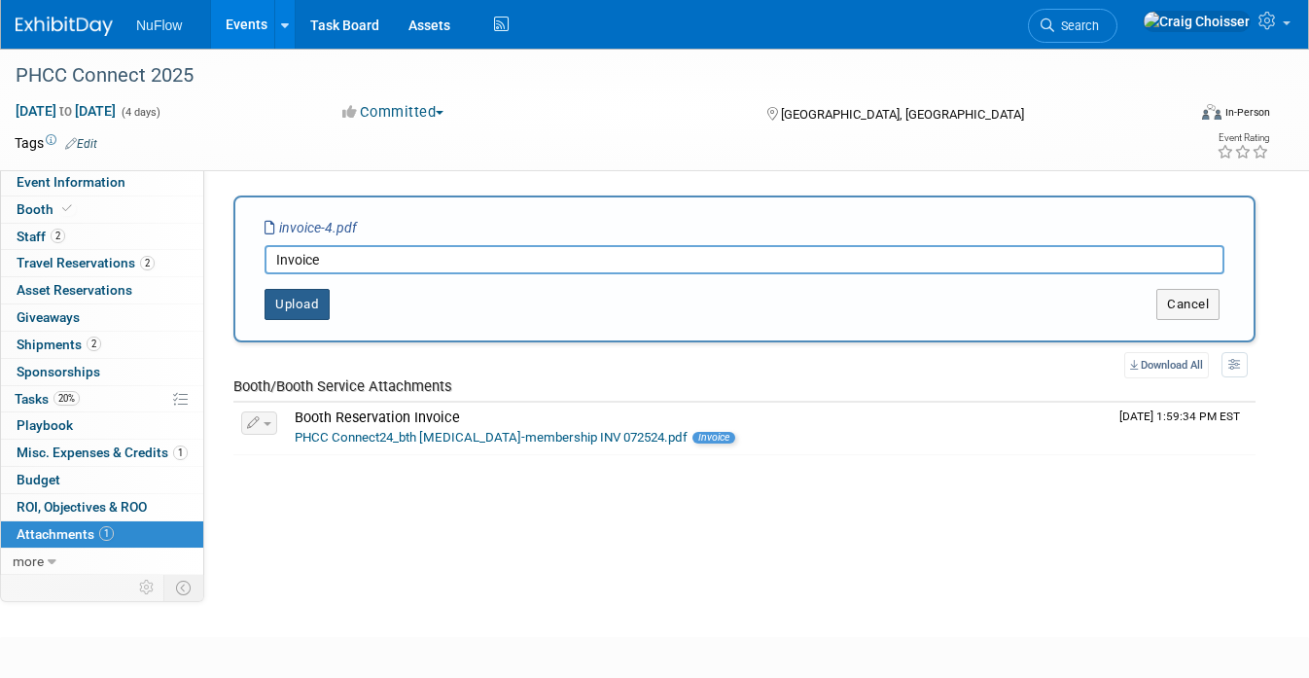
type input "Invoice"
click at [303, 308] on button "Upload" at bounding box center [296, 304] width 65 height 31
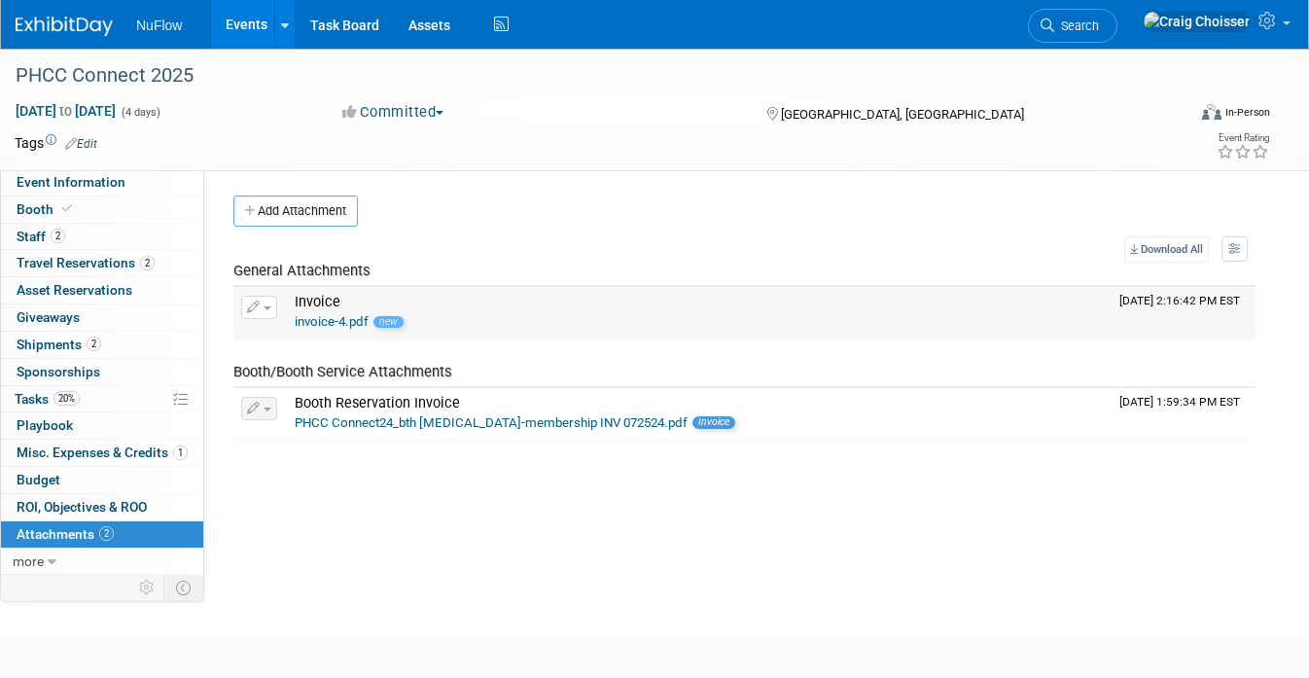
click at [343, 317] on link "invoice-4.pdf" at bounding box center [332, 321] width 74 height 15
click at [87, 184] on span "Event Information" at bounding box center [71, 182] width 109 height 16
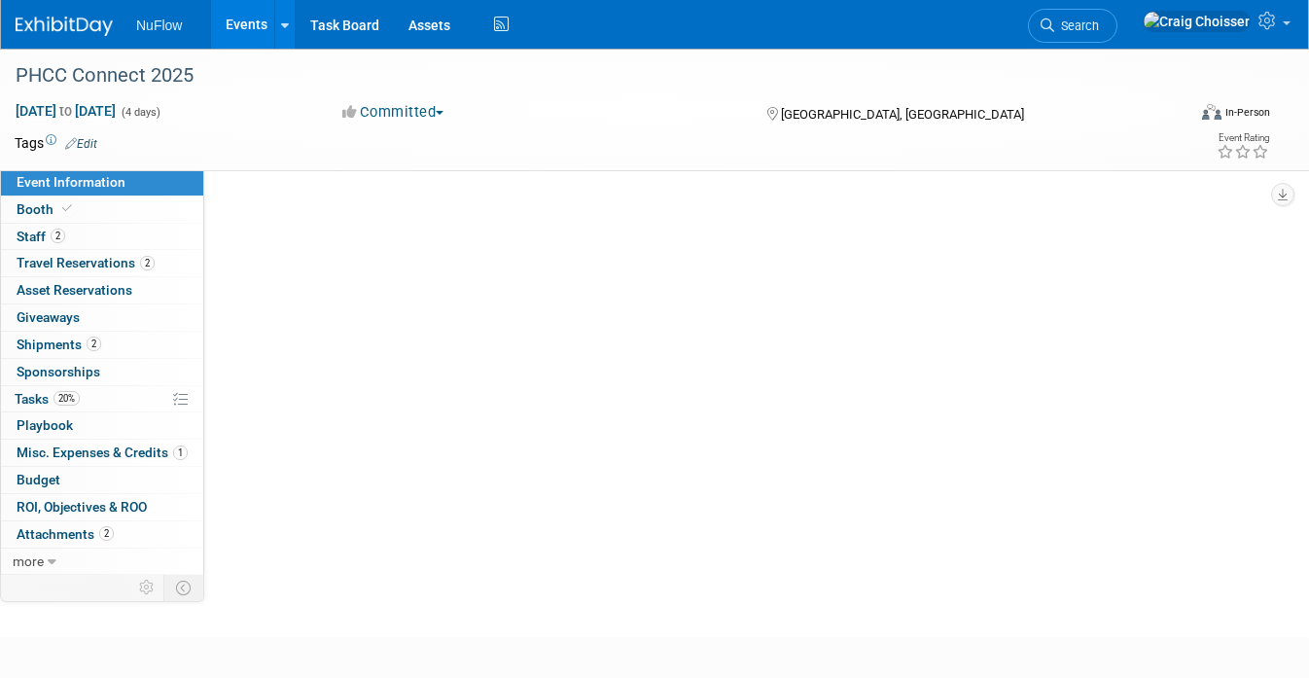
select select "Exhibitor (only)"
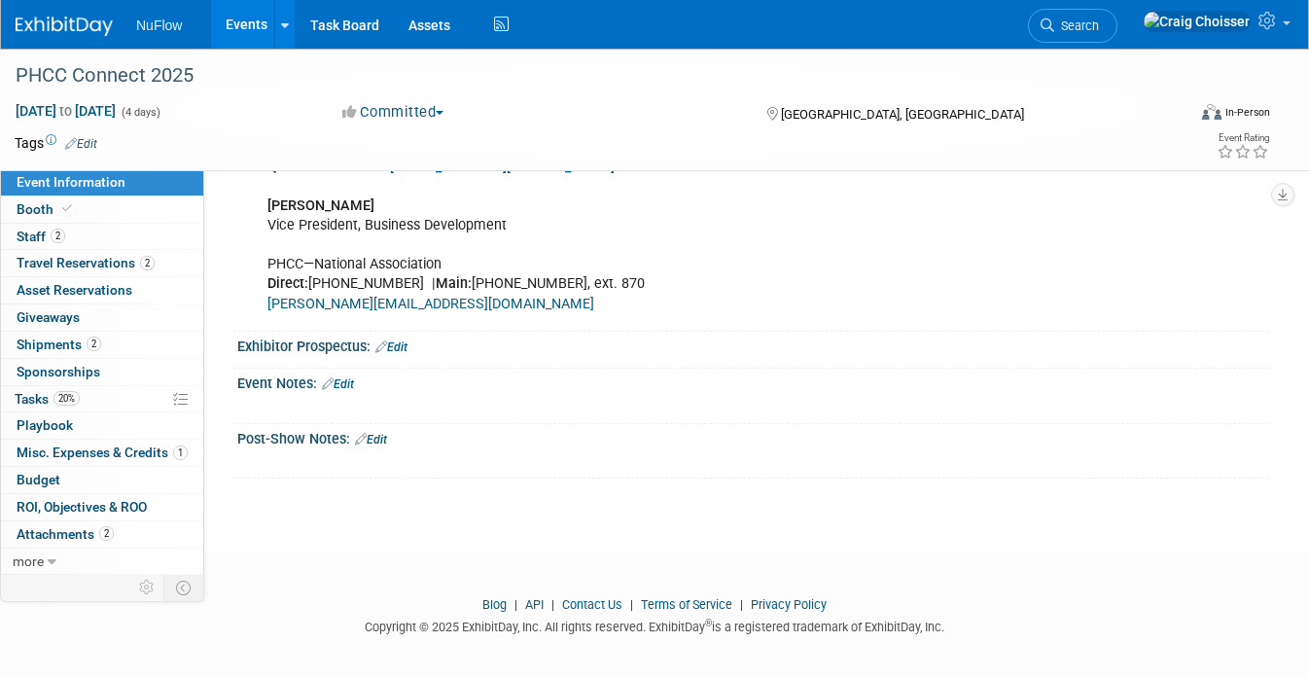
scroll to position [822, 0]
click at [352, 378] on link "Edit" at bounding box center [338, 385] width 32 height 14
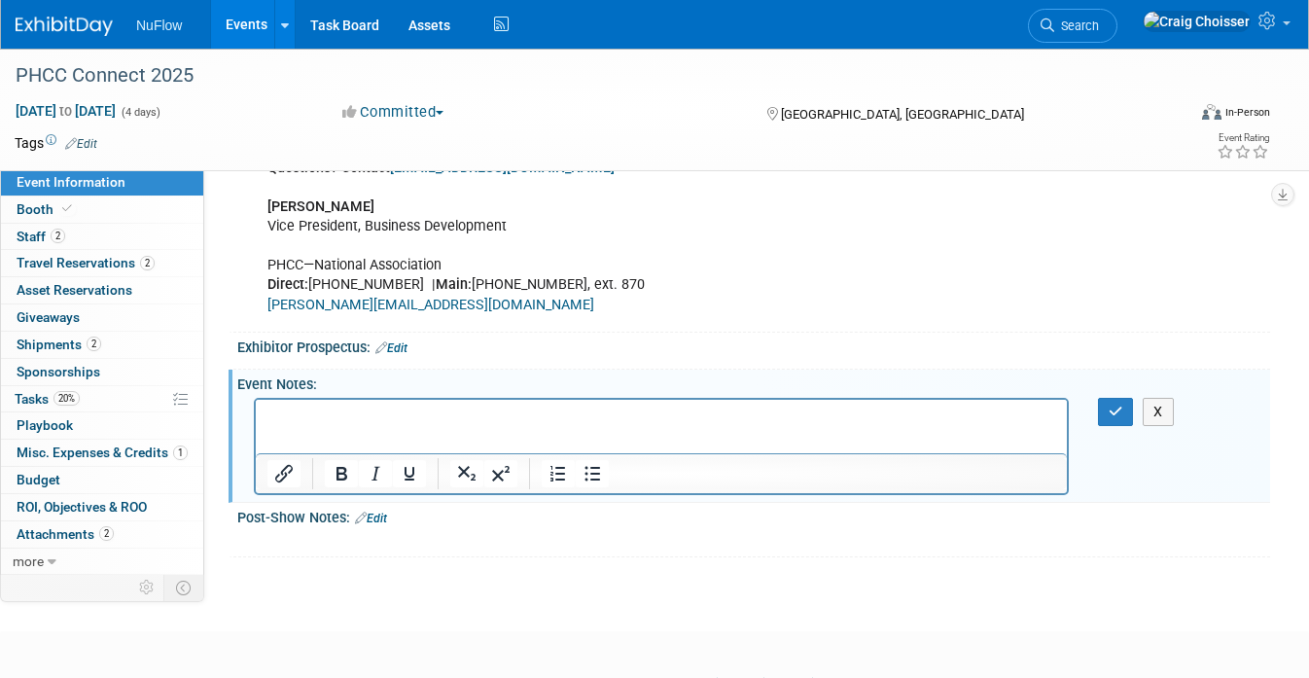
scroll to position [0, 0]
click at [1106, 408] on button "button" at bounding box center [1116, 412] width 36 height 28
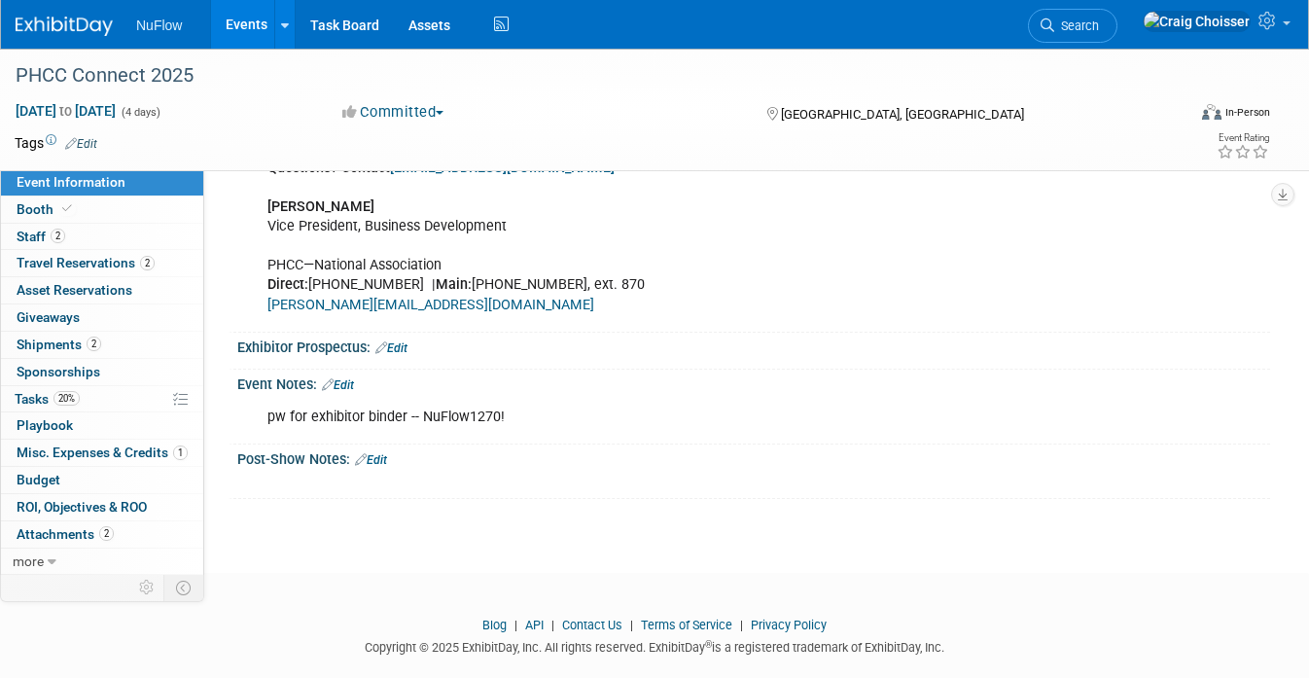
click at [350, 378] on link "Edit" at bounding box center [338, 385] width 32 height 14
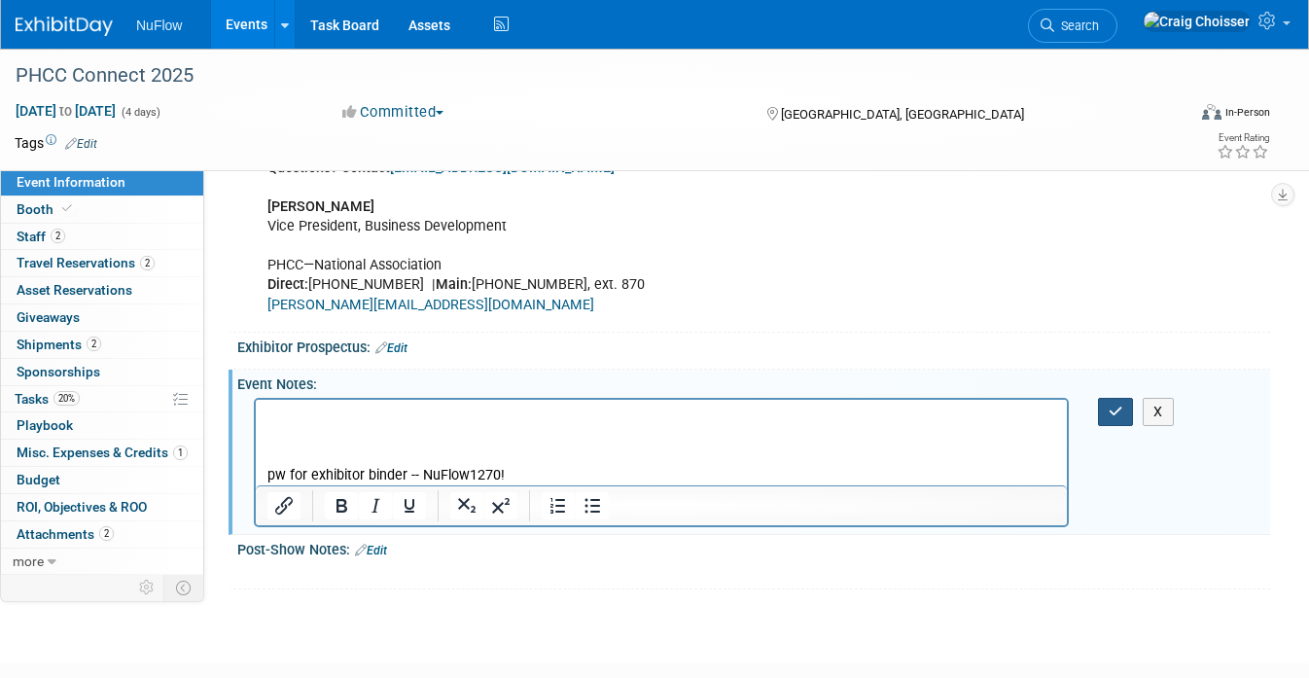
click at [1120, 404] on icon "button" at bounding box center [1115, 411] width 15 height 14
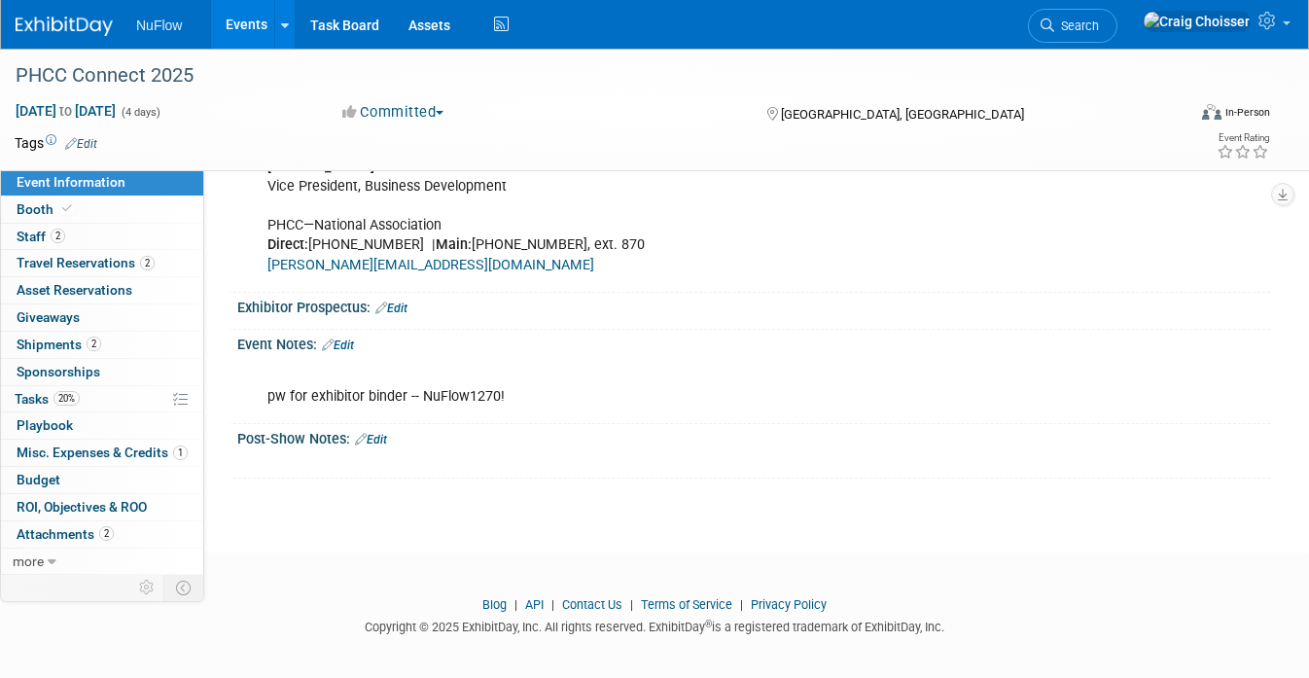
scroll to position [860, 0]
click at [351, 339] on link "Edit" at bounding box center [338, 346] width 32 height 14
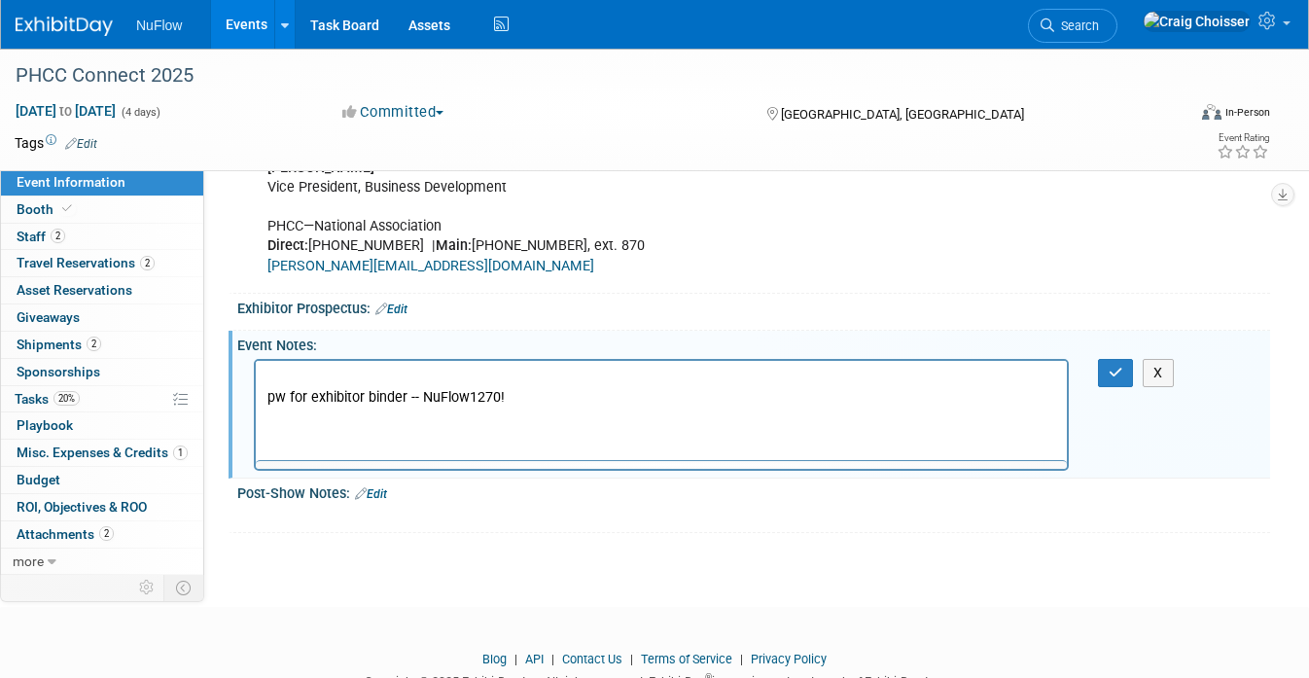
scroll to position [0, 0]
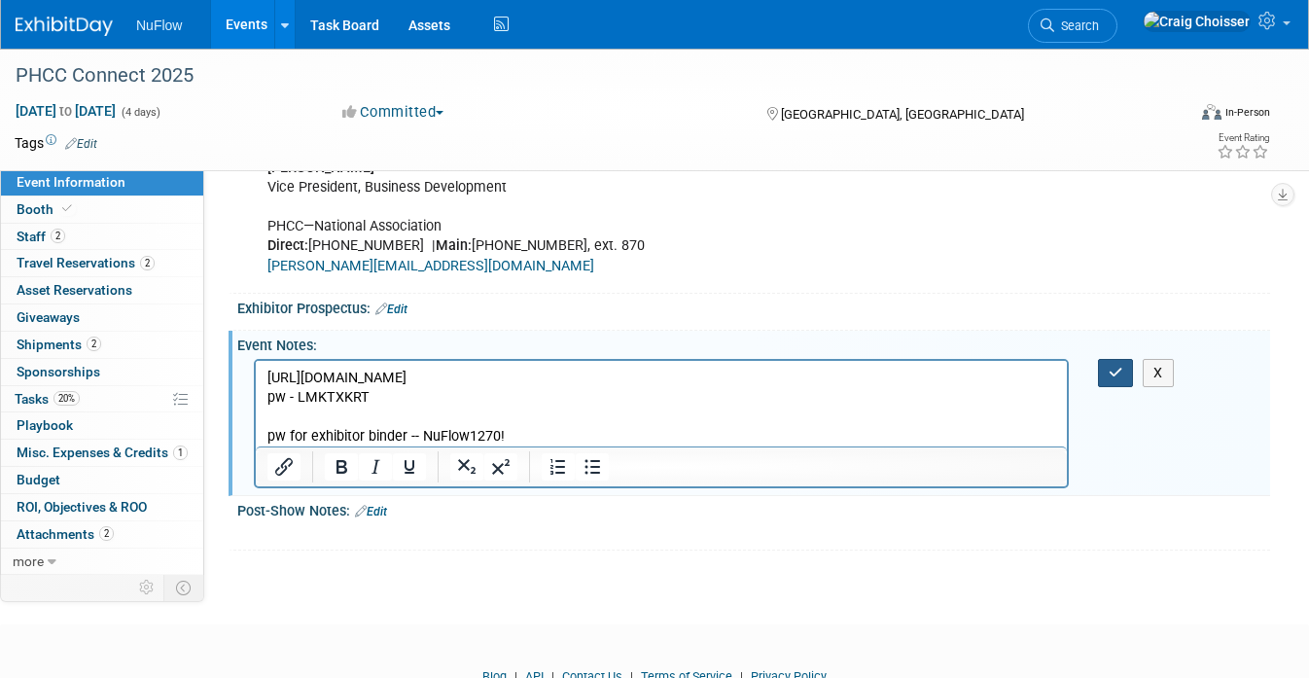
click at [1112, 366] on icon "button" at bounding box center [1115, 373] width 15 height 14
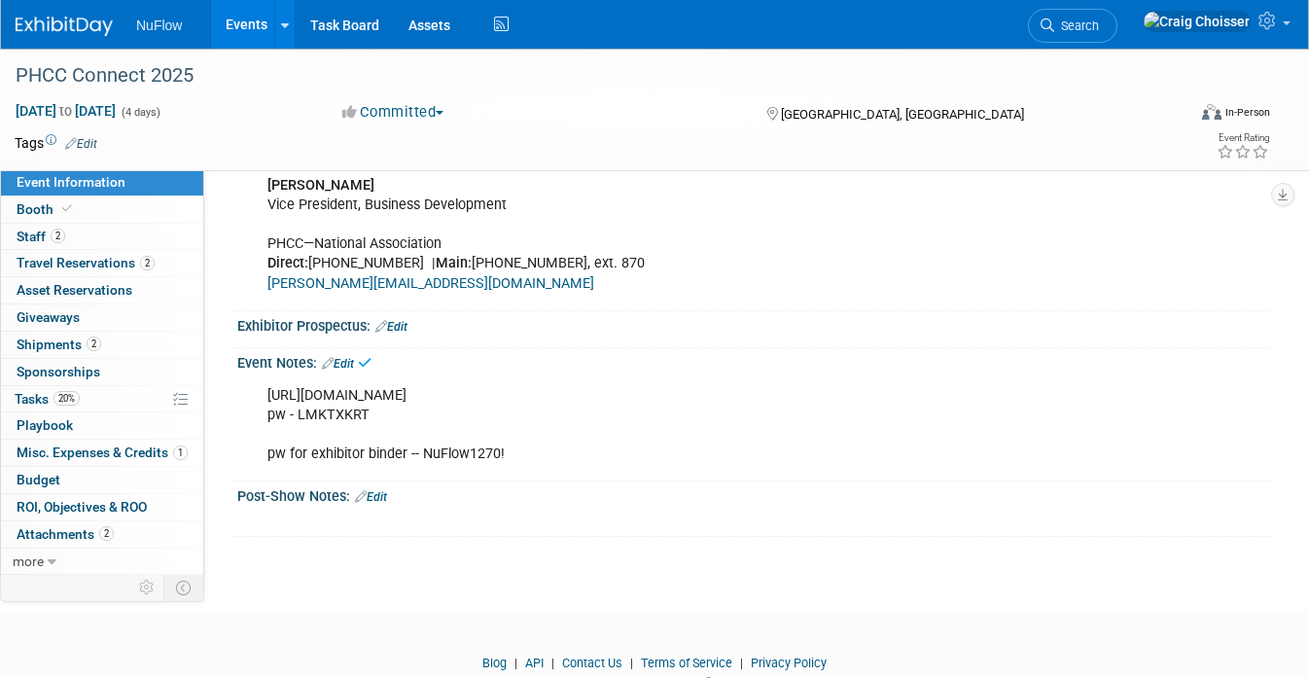
scroll to position [836, 0]
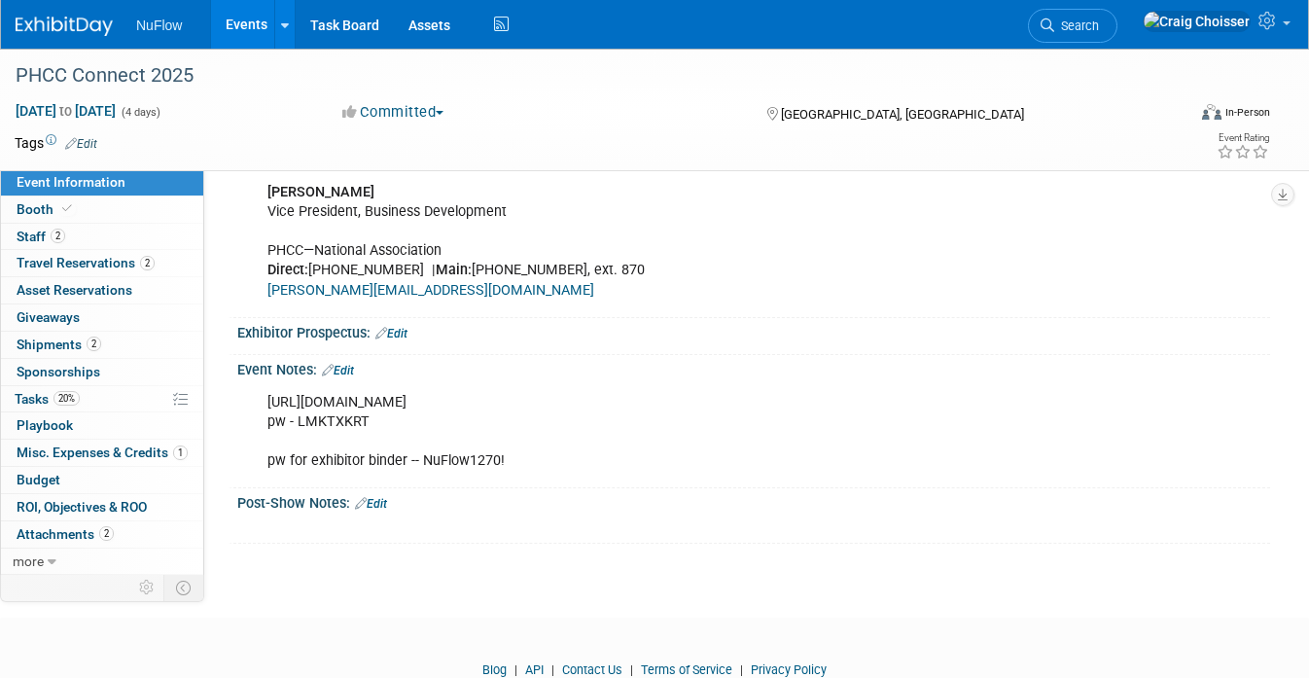
click at [403, 455] on div "https://www.conferenceharvester.com/harvester2expw/home.asp pw - LMKTXKRT pw fo…" at bounding box center [661, 431] width 815 height 97
click at [350, 364] on link "Edit" at bounding box center [338, 371] width 32 height 14
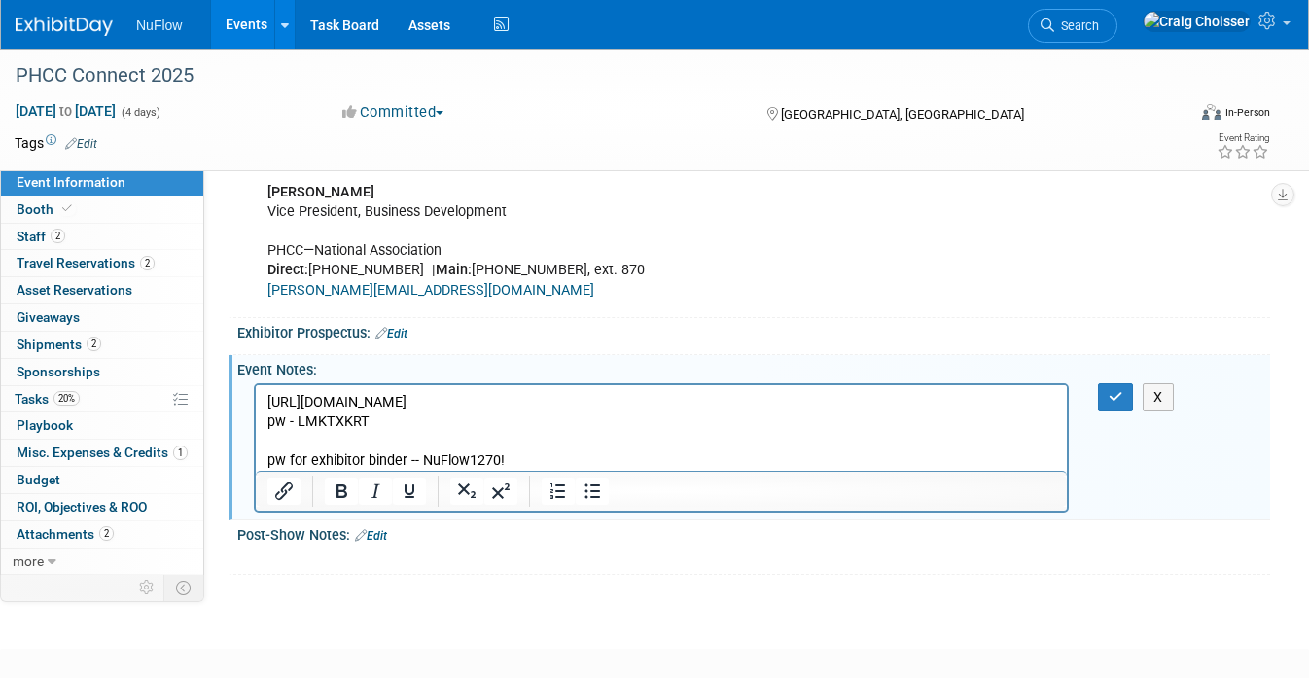
scroll to position [0, 0]
click at [1111, 390] on icon "button" at bounding box center [1115, 397] width 15 height 14
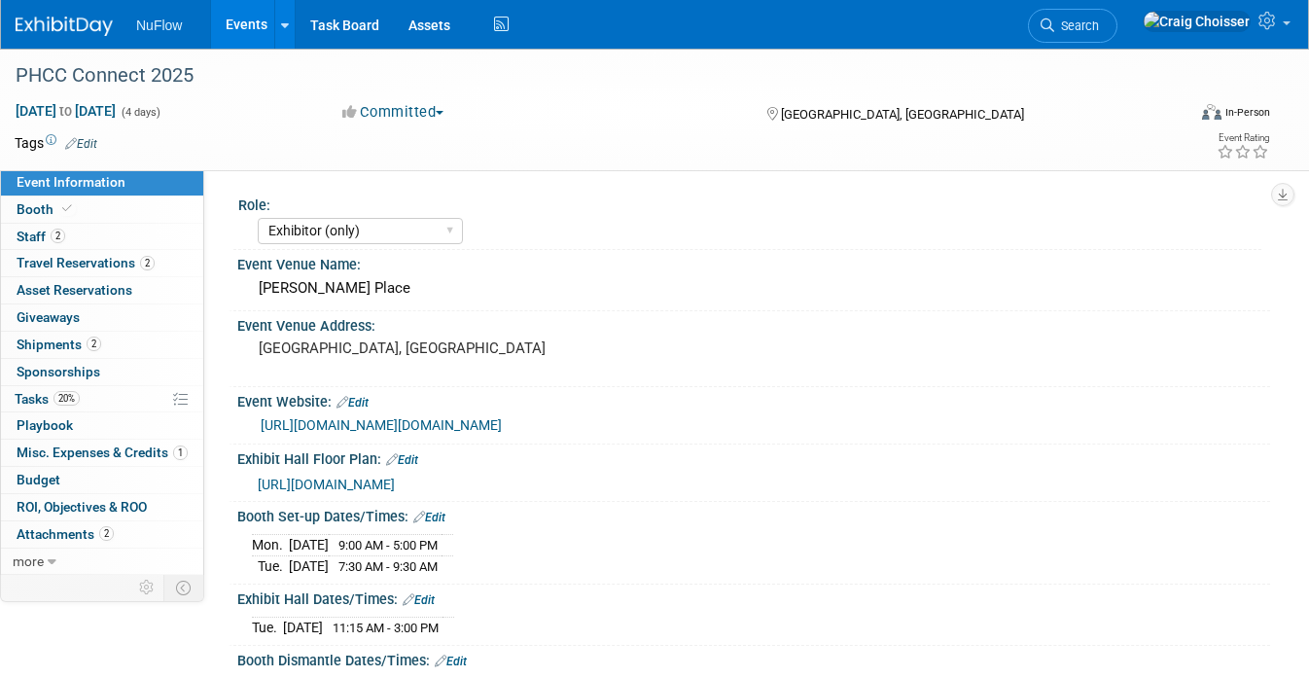
click at [237, 22] on link "Events" at bounding box center [246, 24] width 71 height 49
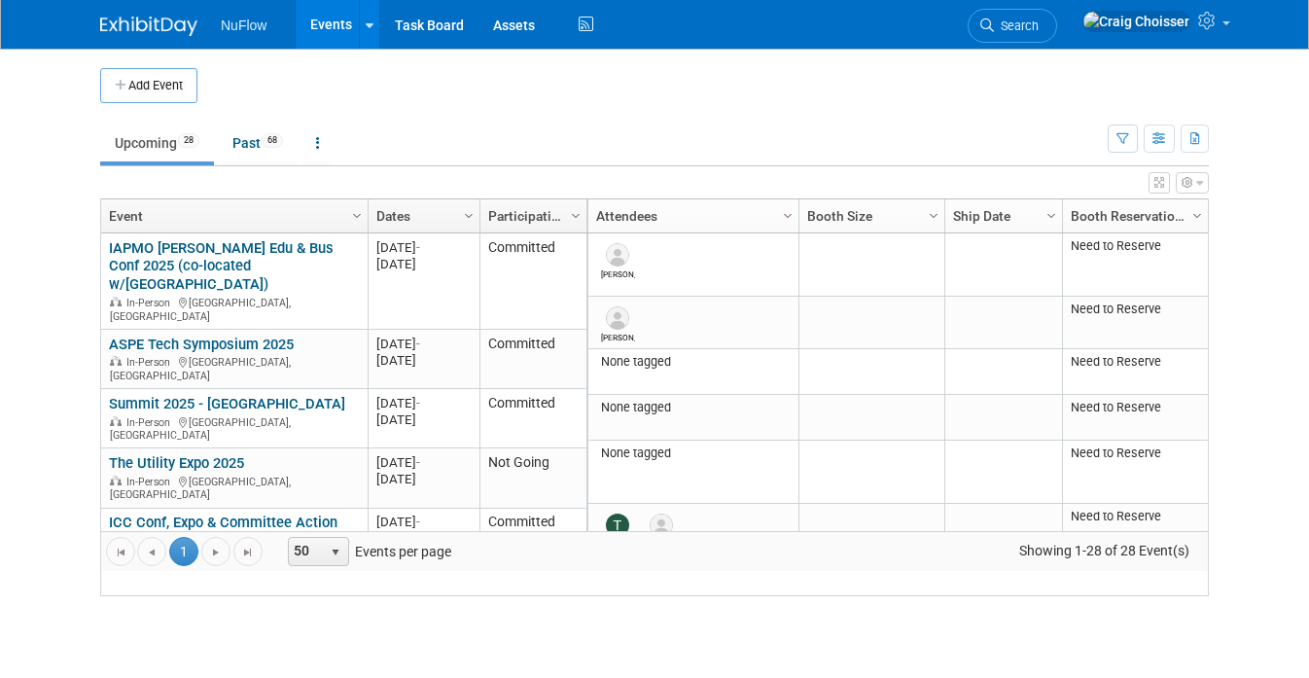
click at [170, 28] on img at bounding box center [148, 26] width 97 height 19
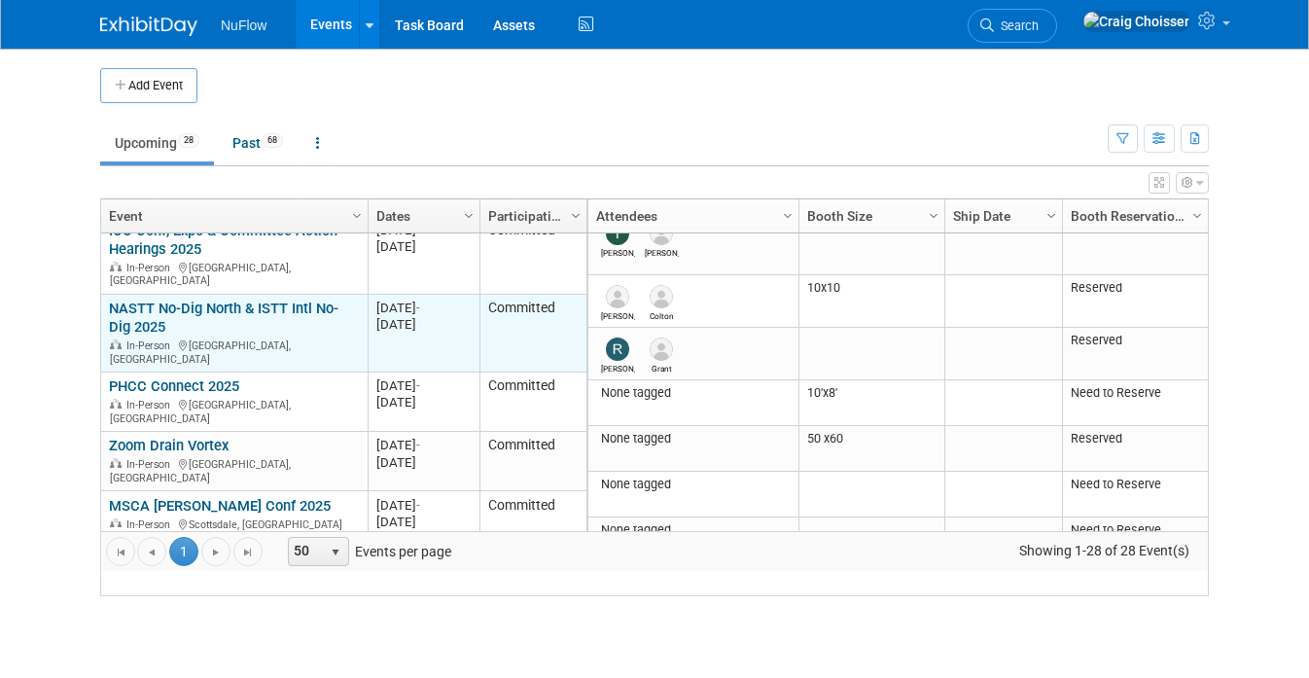
scroll to position [332, 0]
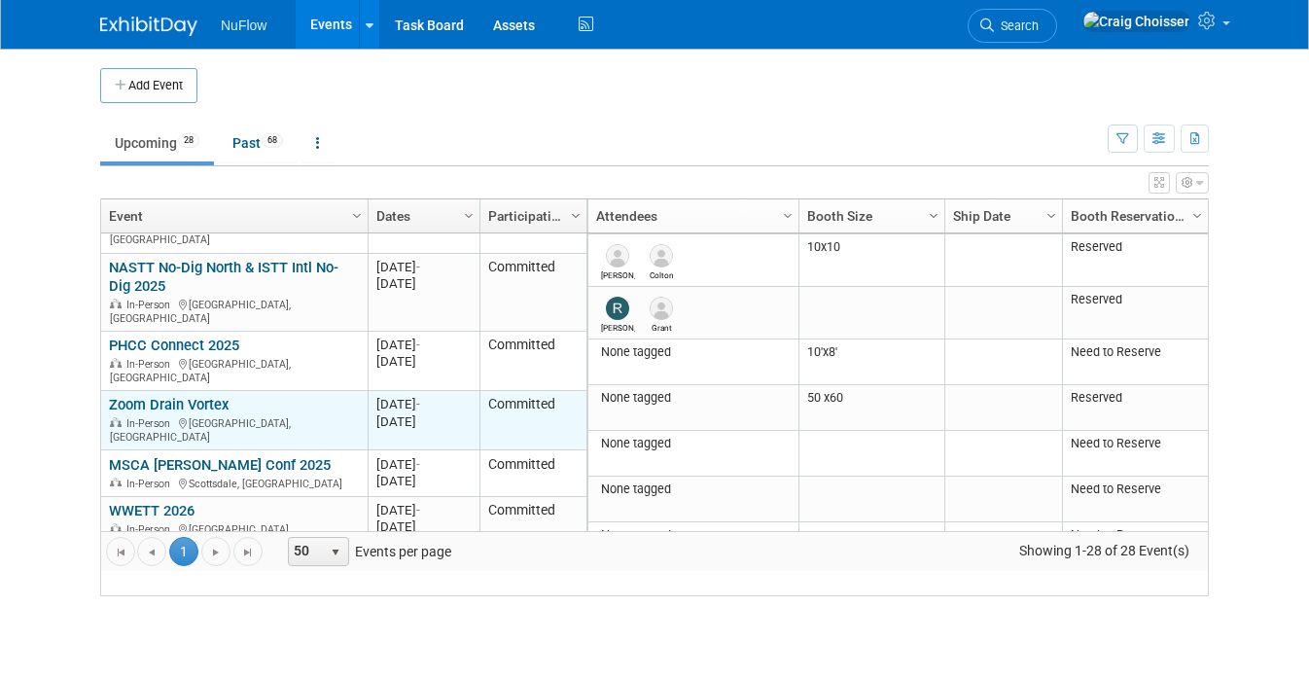
click at [201, 414] on div "In-Person Nashville, TN" at bounding box center [234, 428] width 250 height 29
click at [204, 396] on link "Zoom Drain Vortex" at bounding box center [169, 404] width 120 height 17
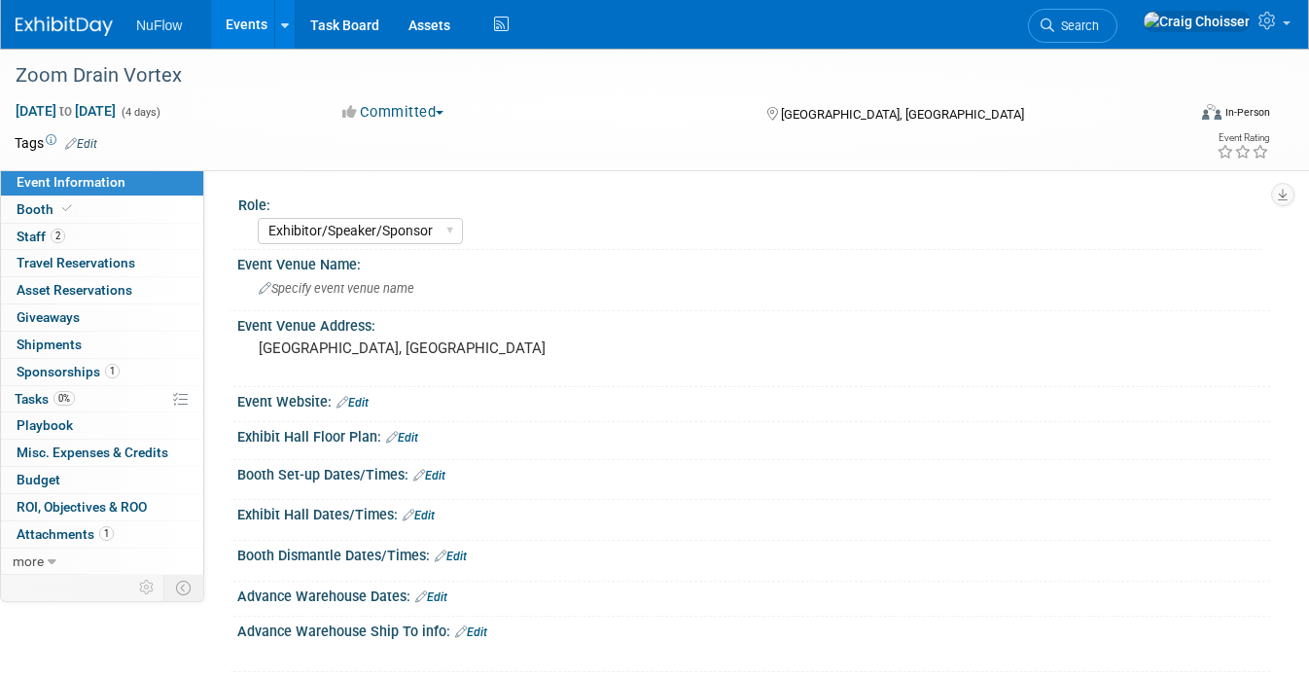
select select "Exhibitor/Speaker/Sponsor"
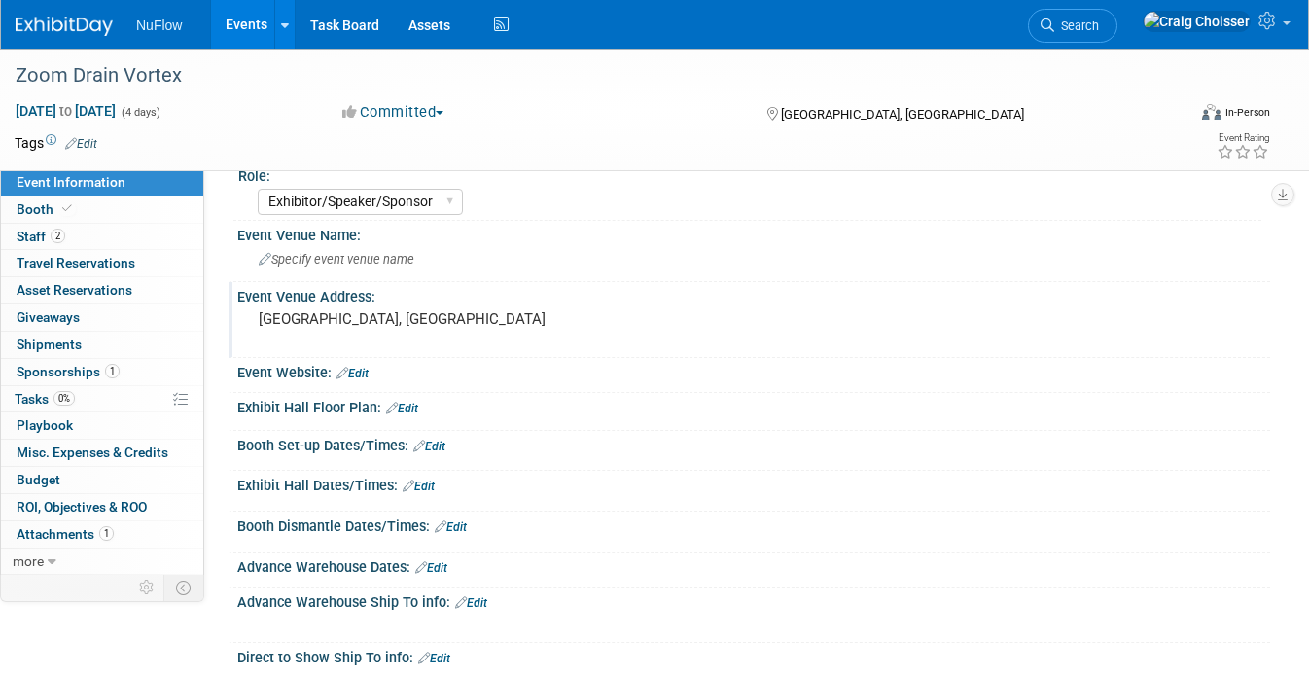
scroll to position [33, 0]
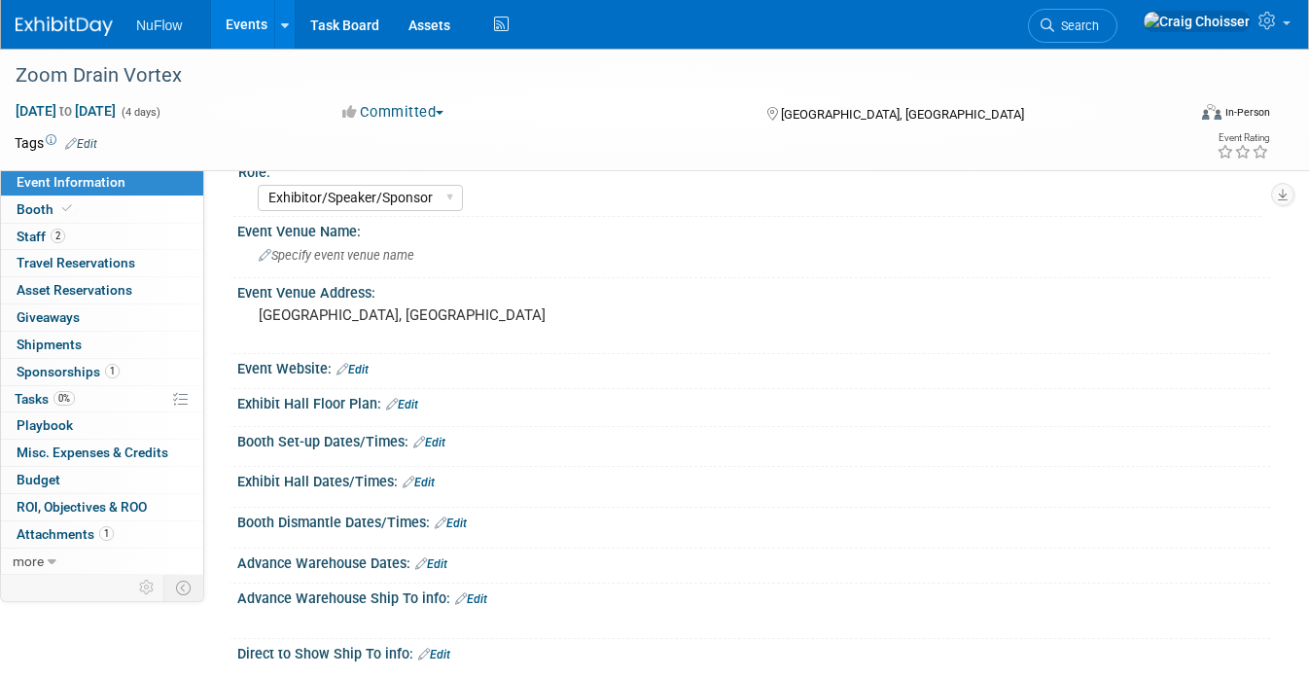
click at [365, 367] on link "Edit" at bounding box center [352, 370] width 32 height 14
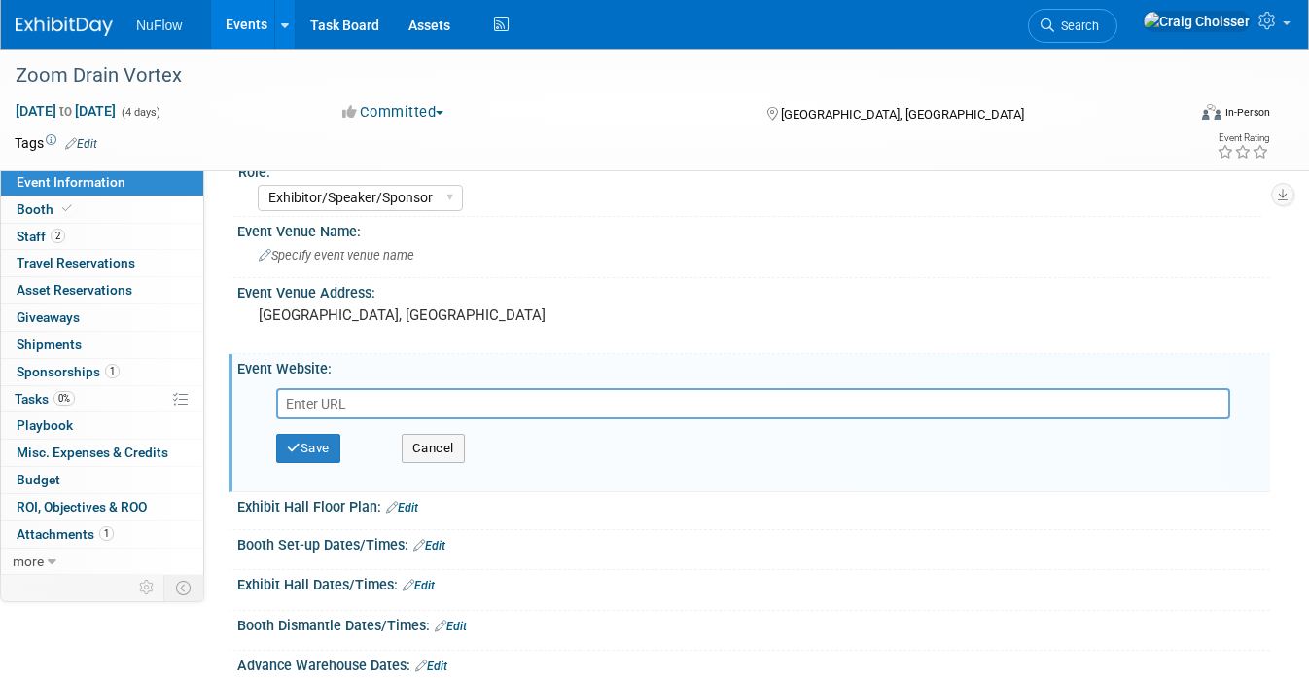
type input "[URL][DOMAIN_NAME]"
click at [542, 292] on div "Event Venue Address:" at bounding box center [753, 290] width 1032 height 24
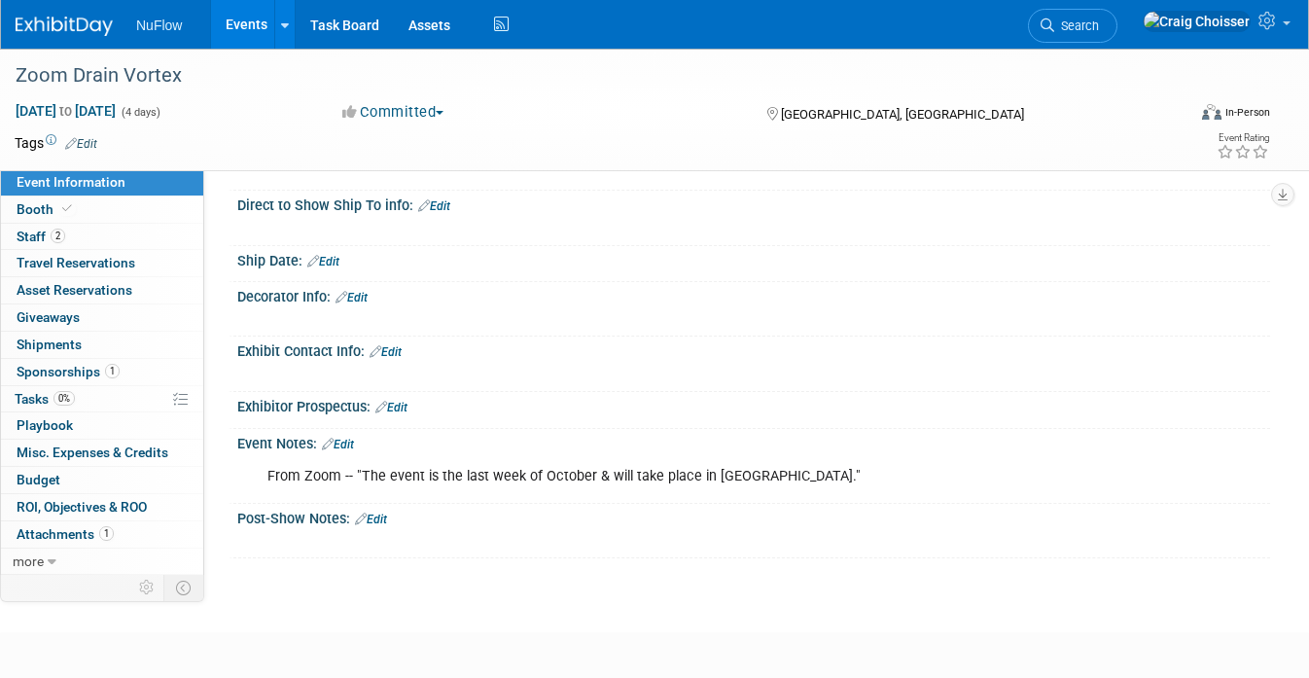
scroll to position [583, 0]
click at [352, 437] on link "Edit" at bounding box center [338, 444] width 32 height 14
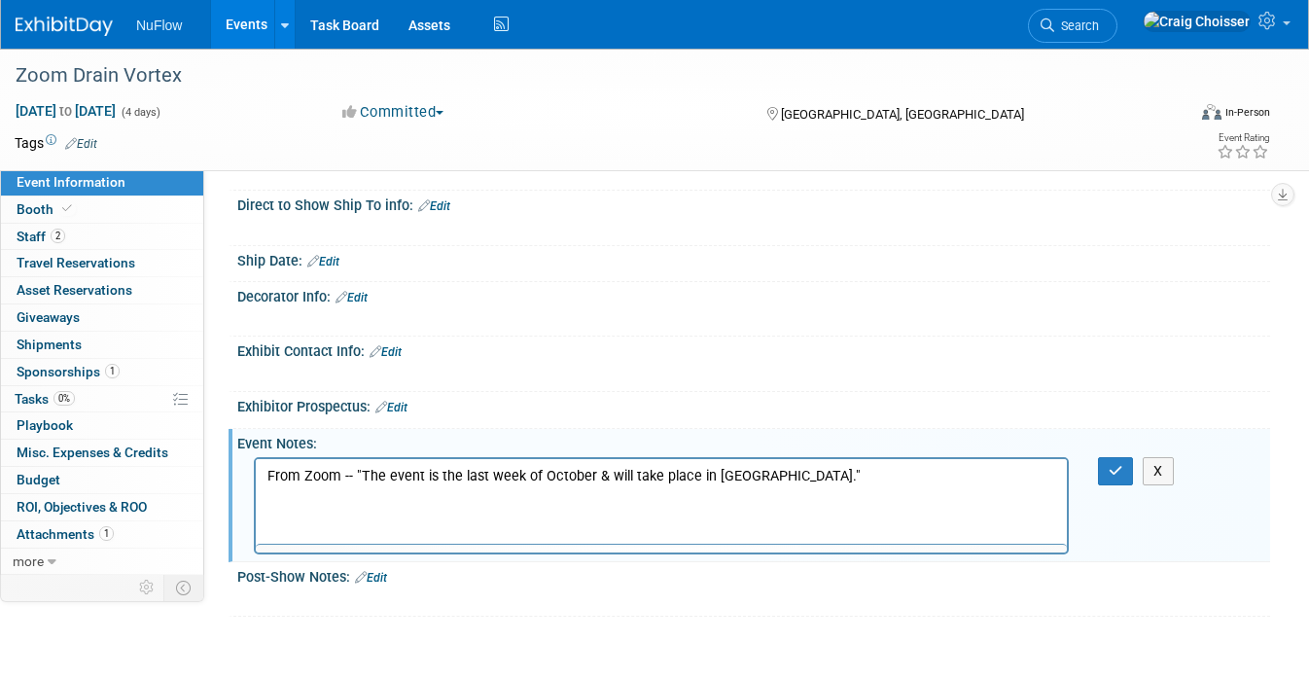
scroll to position [0, 0]
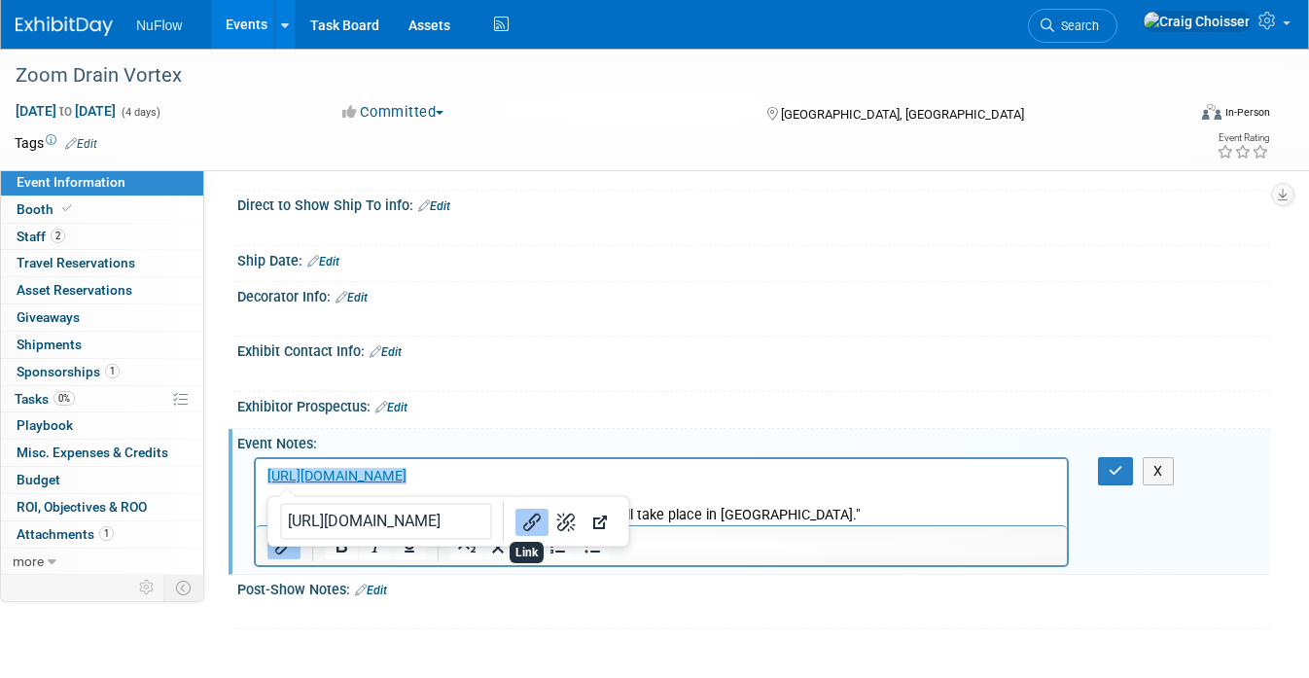
click at [527, 515] on icon "Link" at bounding box center [531, 521] width 17 height 17
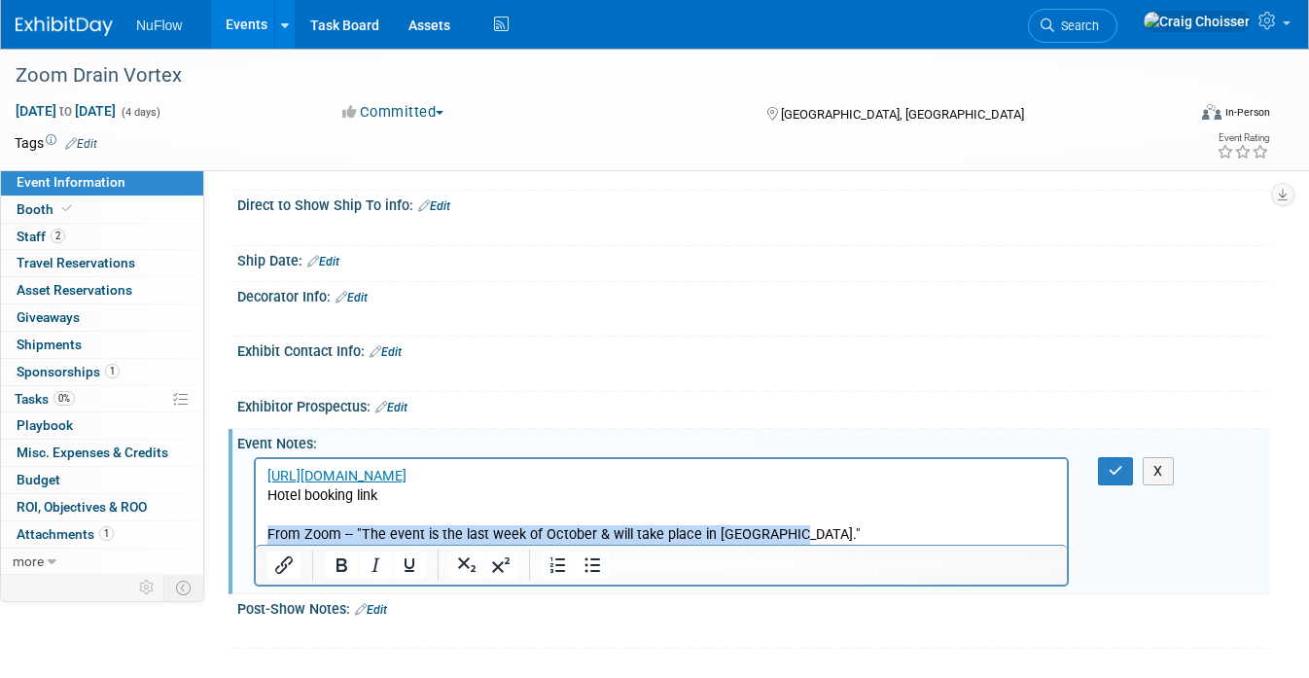
drag, startPoint x: 781, startPoint y: 531, endPoint x: 235, endPoint y: 531, distance: 545.4
click at [256, 531] on html "[URL][DOMAIN_NAME] Hotel booking link From Zoom -- "The event is the last week …" at bounding box center [661, 501] width 811 height 86
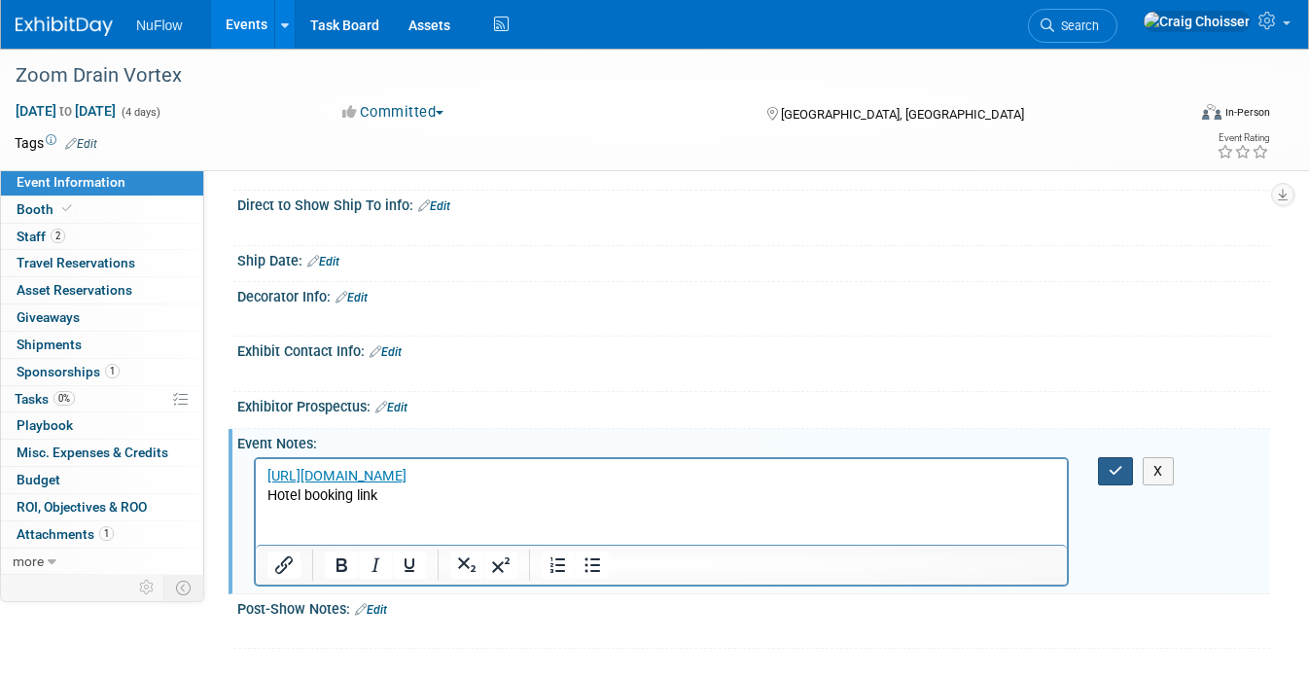
click at [1114, 464] on icon "button" at bounding box center [1115, 471] width 15 height 14
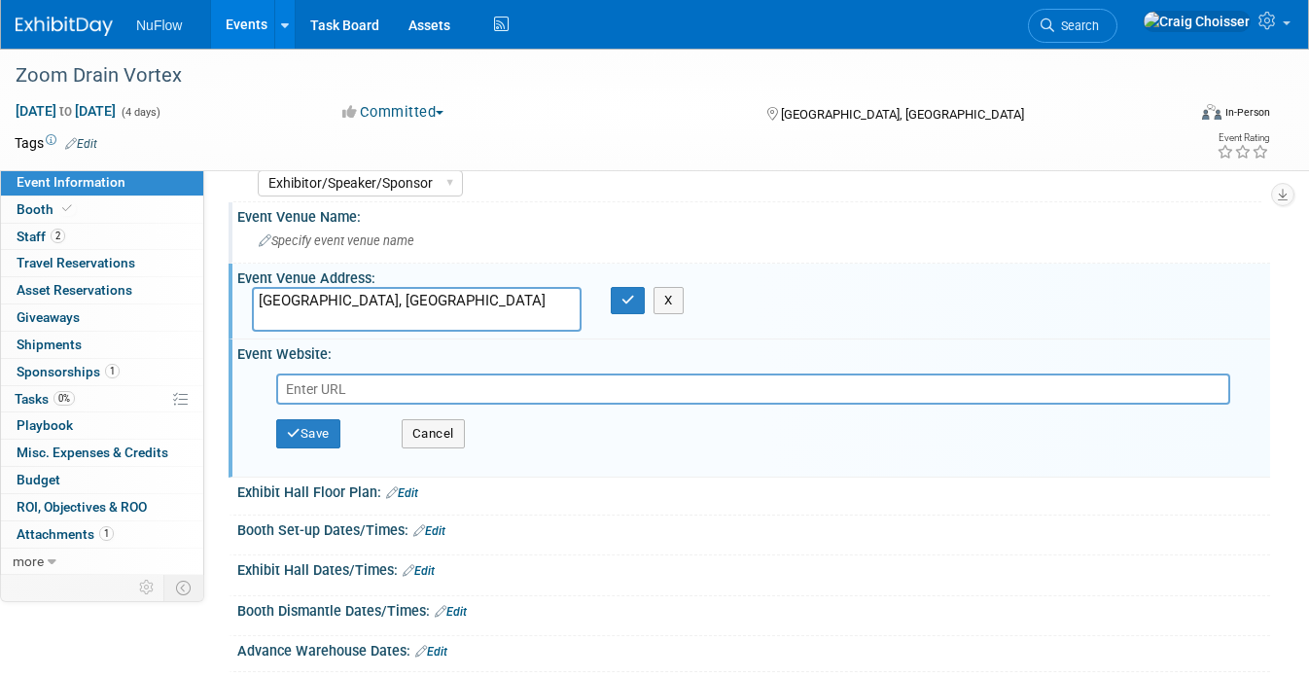
scroll to position [55, 0]
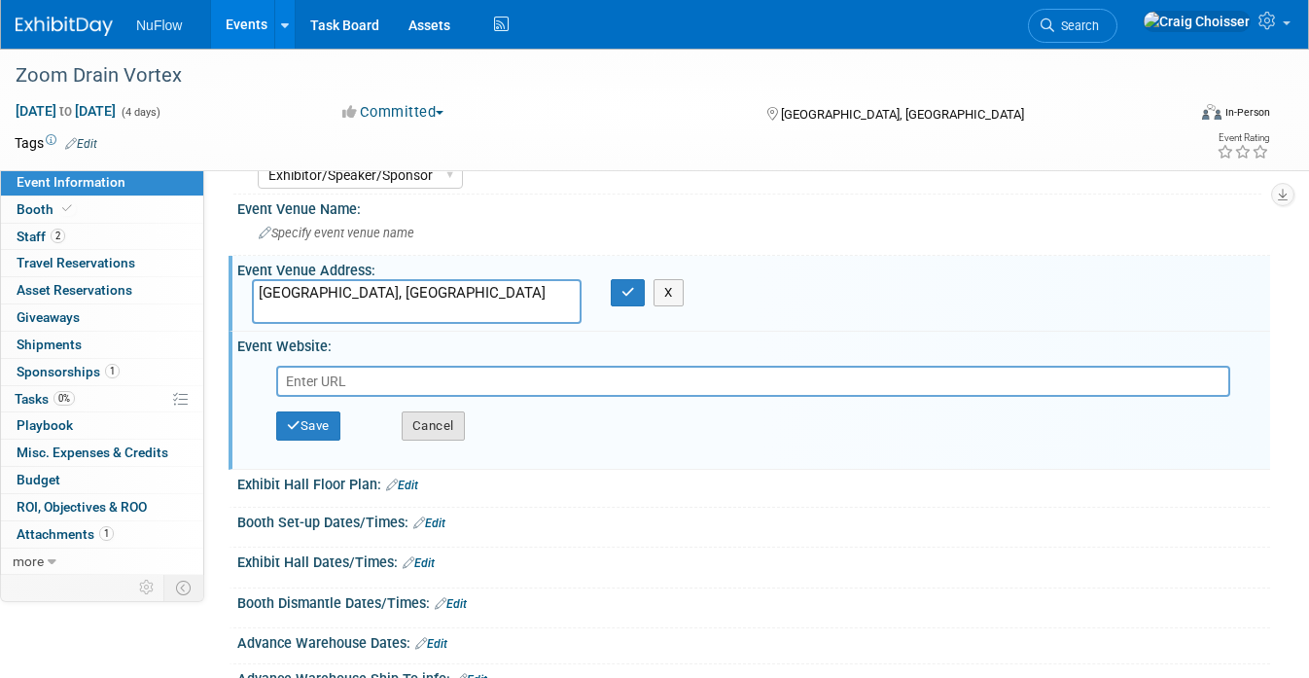
click at [444, 425] on button "Cancel" at bounding box center [433, 425] width 63 height 29
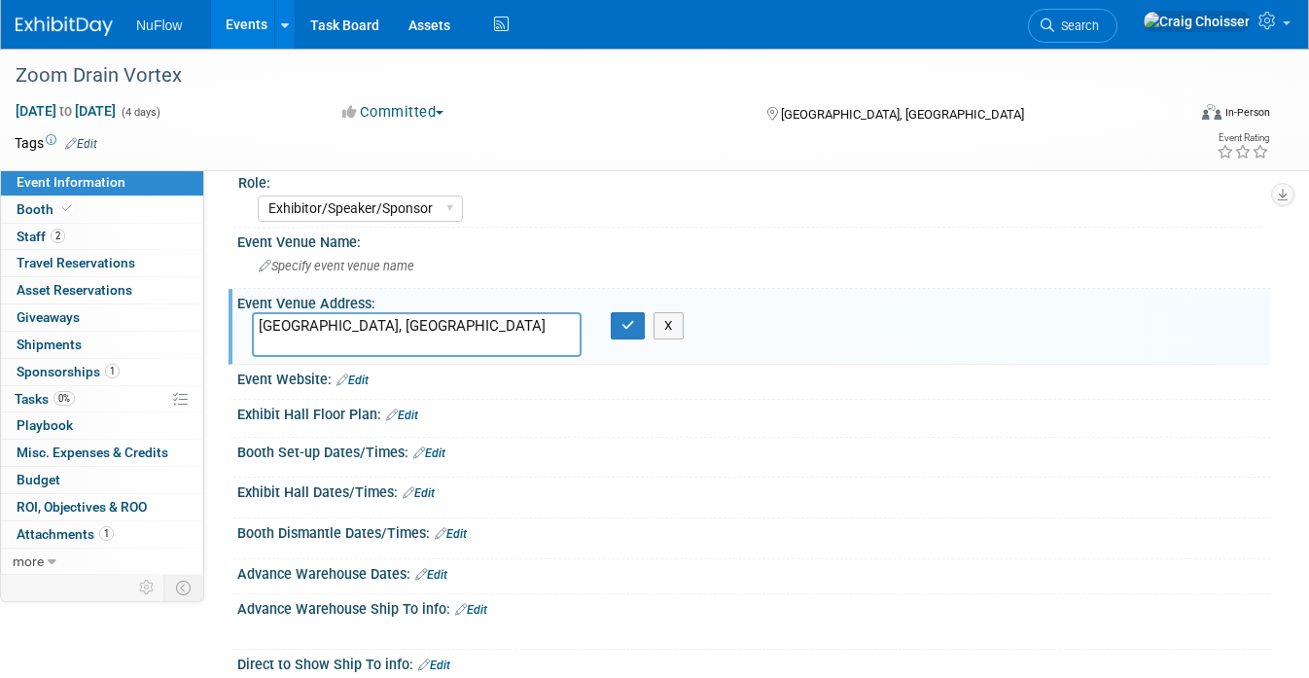
scroll to position [11, 0]
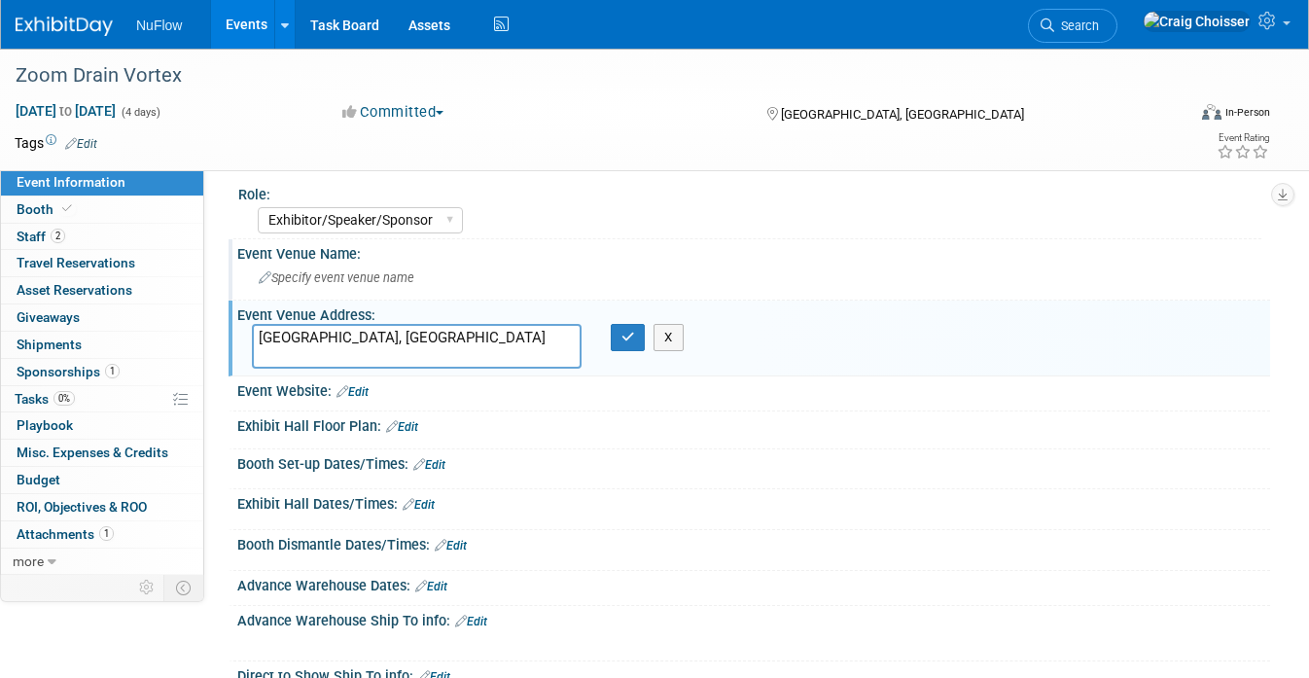
click at [336, 275] on span "Specify event venue name" at bounding box center [337, 277] width 156 height 15
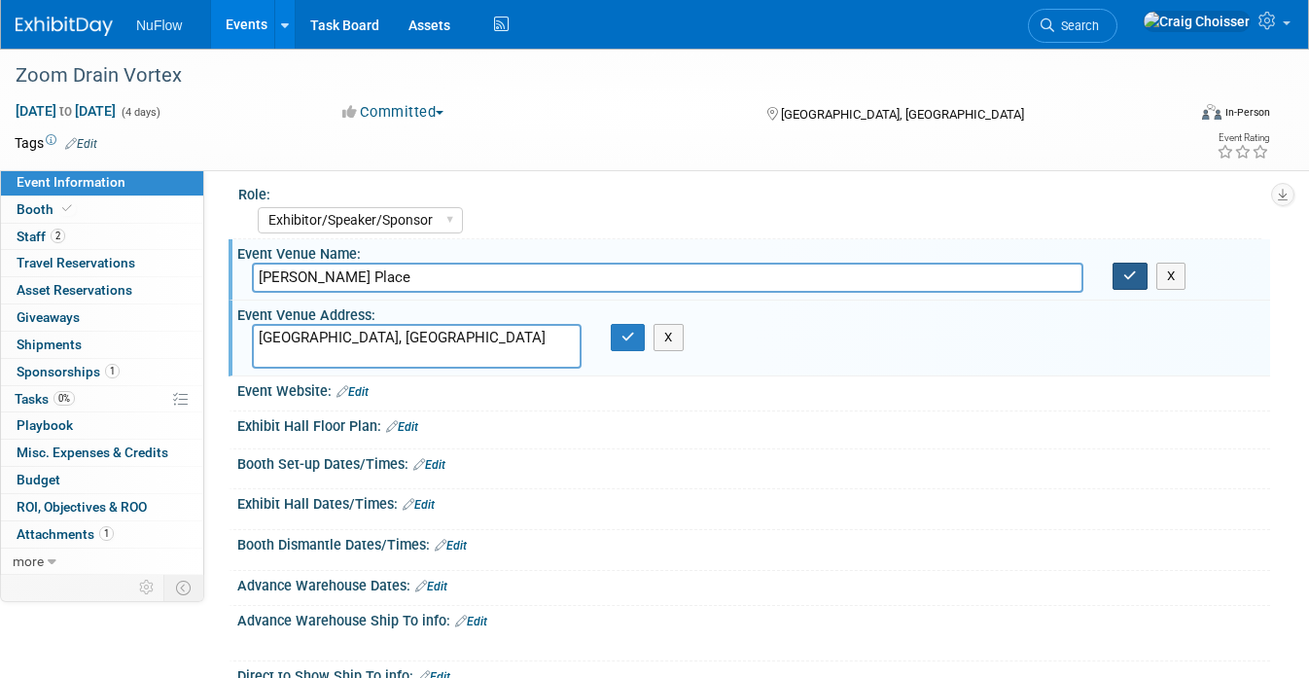
type input "[PERSON_NAME] Place"
click at [1129, 275] on icon "button" at bounding box center [1130, 275] width 14 height 13
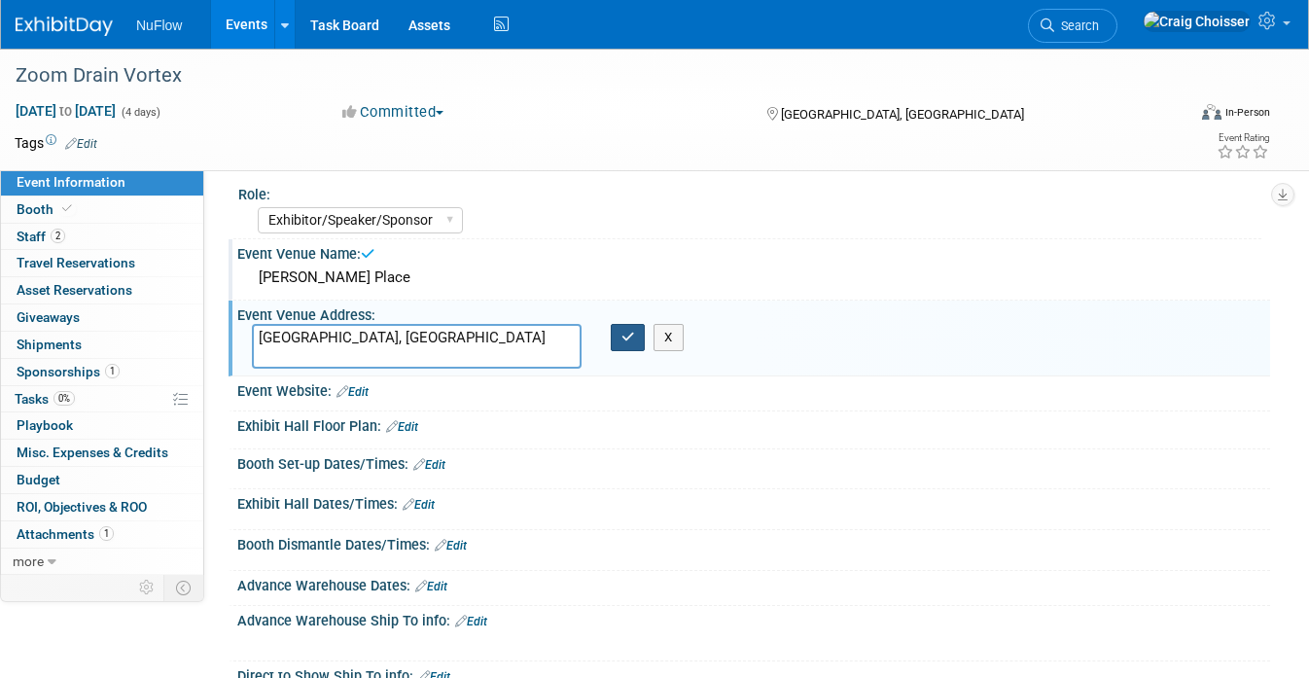
click at [636, 331] on button "button" at bounding box center [628, 337] width 35 height 27
